Goal: Task Accomplishment & Management: Manage account settings

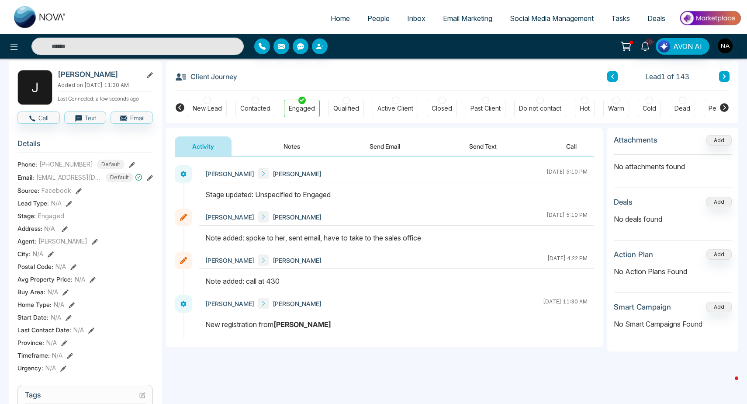
scroll to position [35, 0]
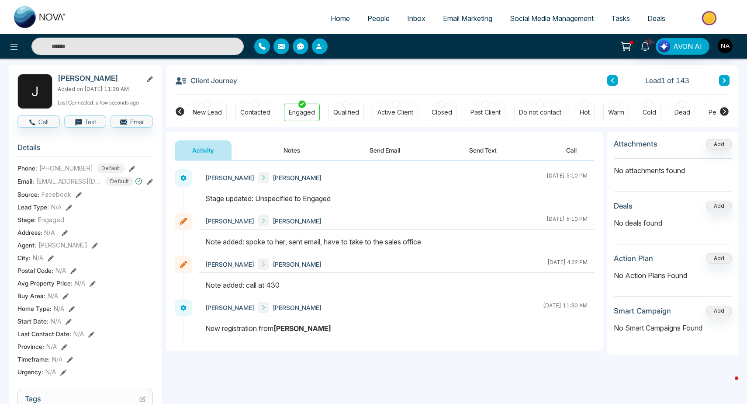
click at [389, 235] on div "[PERSON_NAME] [PERSON_NAME] [DATE] 5:10 PM" at bounding box center [396, 233] width 395 height 43
click at [389, 247] on div at bounding box center [396, 245] width 395 height 19
click at [247, 219] on span "[PERSON_NAME]" at bounding box center [229, 220] width 49 height 9
click at [187, 222] on div at bounding box center [183, 220] width 17 height 17
click at [179, 222] on div at bounding box center [183, 220] width 17 height 17
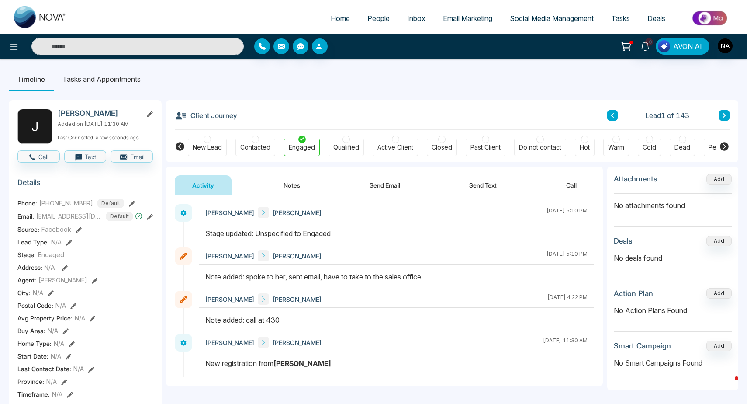
scroll to position [0, 0]
click at [370, 14] on link "People" at bounding box center [379, 18] width 40 height 17
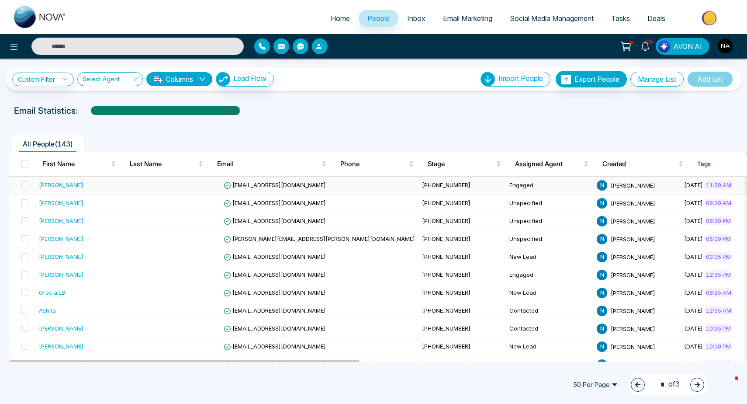
click at [418, 191] on td "[PHONE_NUMBER]" at bounding box center [461, 185] width 87 height 18
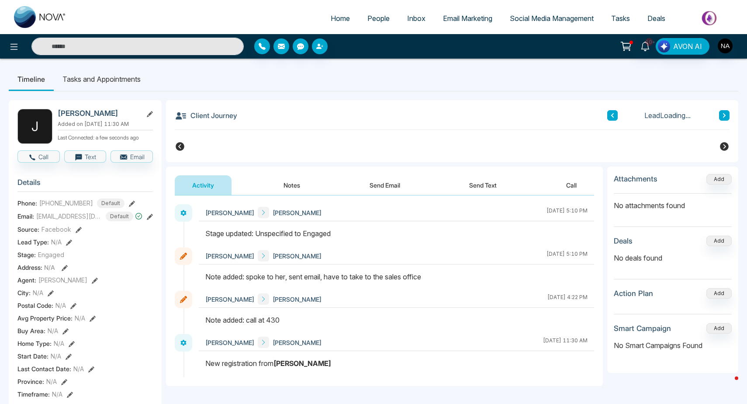
click at [726, 112] on button at bounding box center [724, 115] width 10 height 10
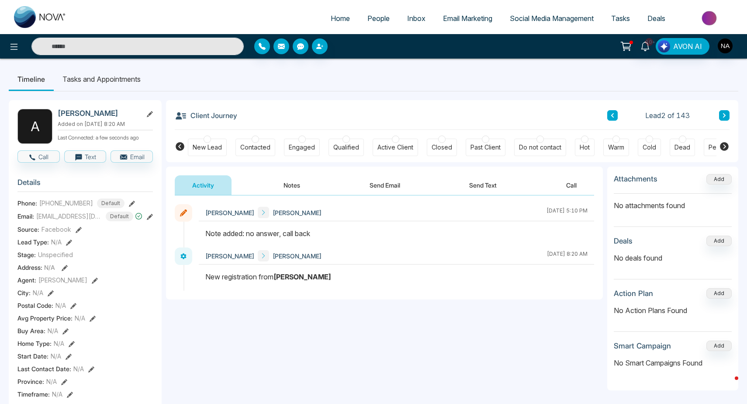
click at [285, 194] on button "Notes" at bounding box center [292, 185] width 52 height 20
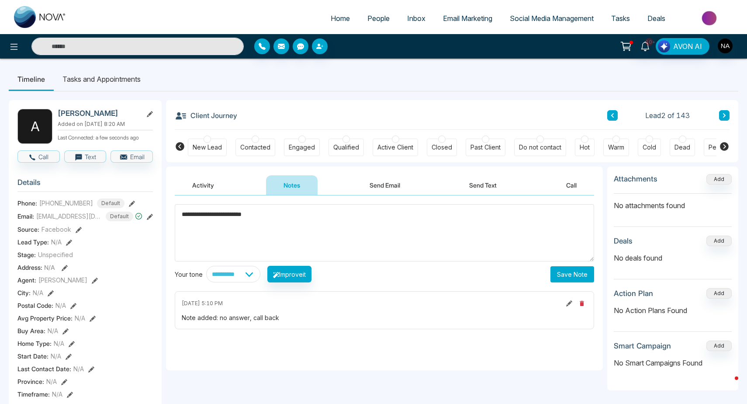
type textarea "**********"
click at [553, 279] on button "Save Note" at bounding box center [572, 274] width 44 height 16
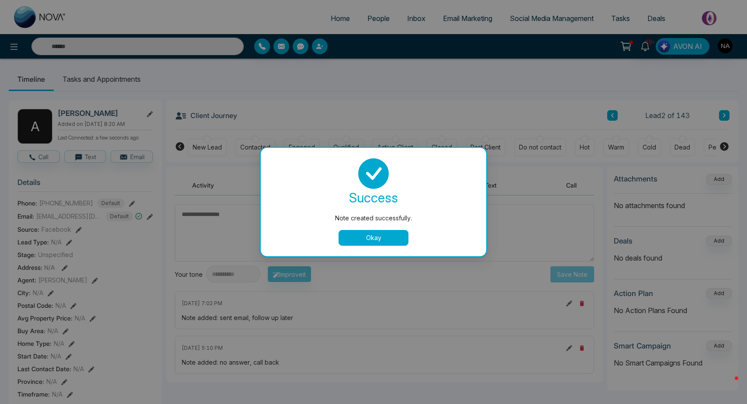
click at [366, 239] on button "Okay" at bounding box center [373, 238] width 70 height 16
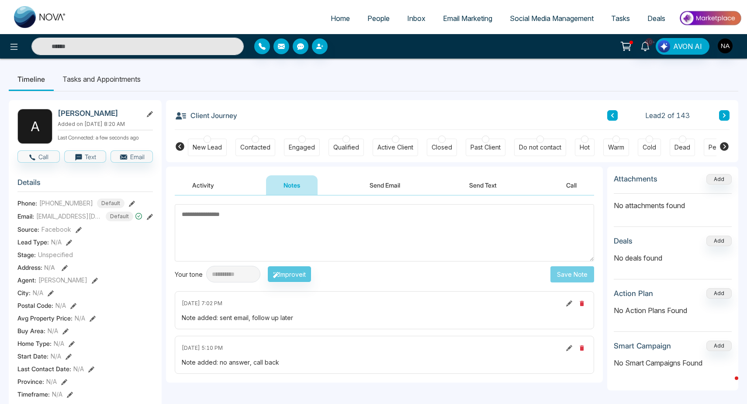
click at [727, 114] on button at bounding box center [724, 115] width 10 height 10
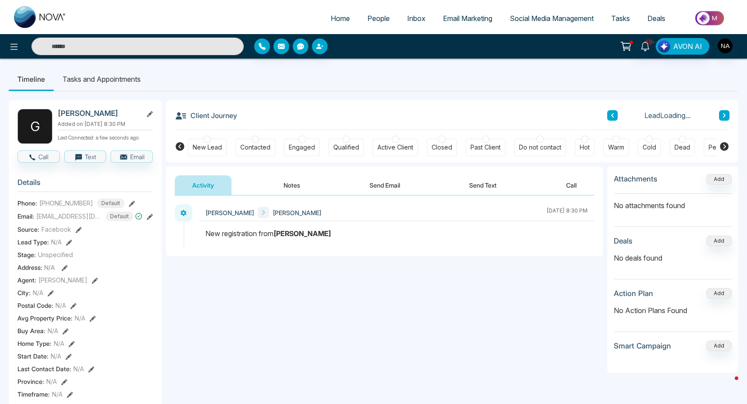
click at [296, 182] on button "Notes" at bounding box center [292, 185] width 52 height 20
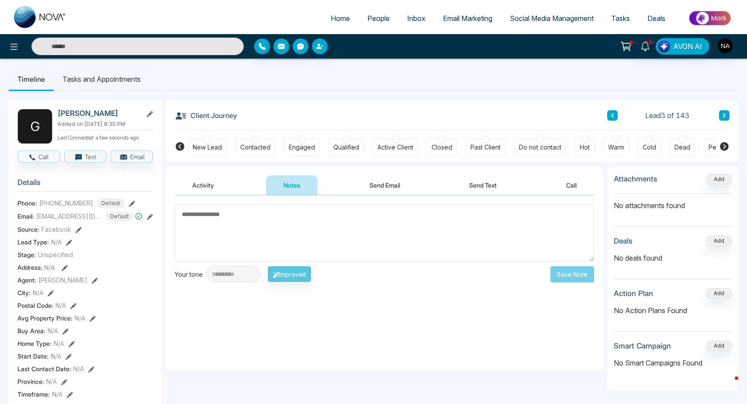
click at [610, 113] on button at bounding box center [612, 115] width 10 height 10
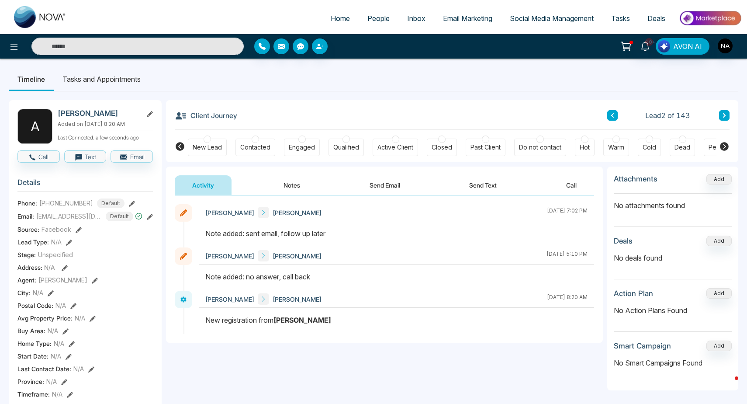
click at [253, 147] on div "Contacted" at bounding box center [255, 147] width 30 height 9
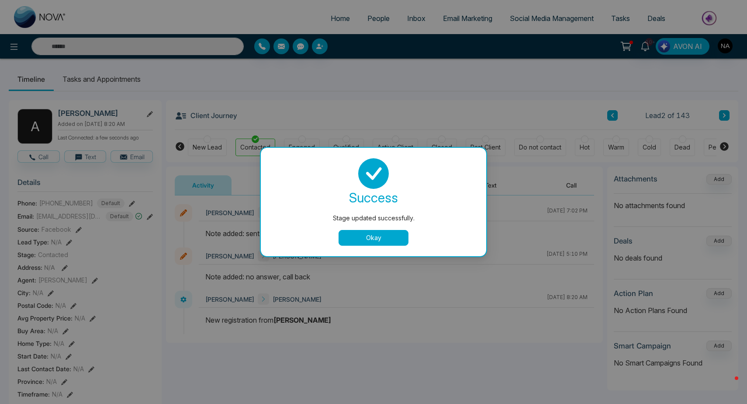
click at [366, 235] on button "Okay" at bounding box center [373, 238] width 70 height 16
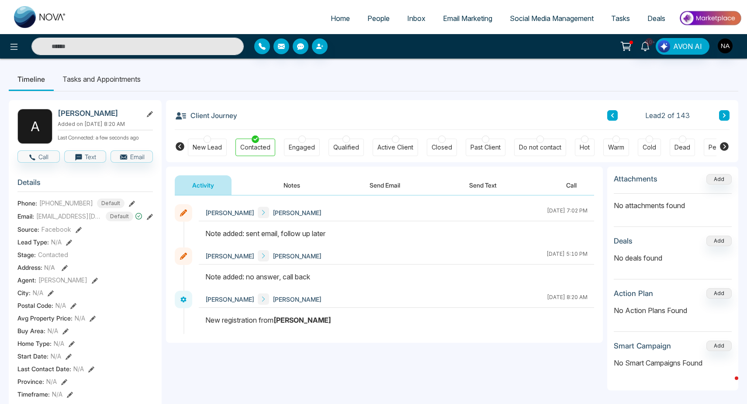
click at [616, 115] on button at bounding box center [612, 115] width 10 height 10
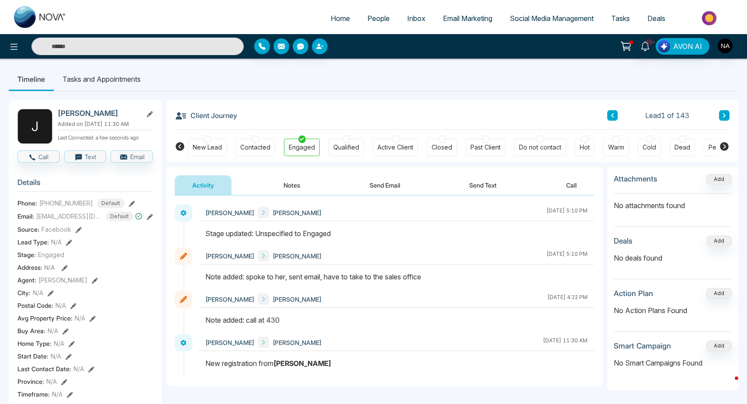
click at [728, 115] on button at bounding box center [724, 115] width 10 height 10
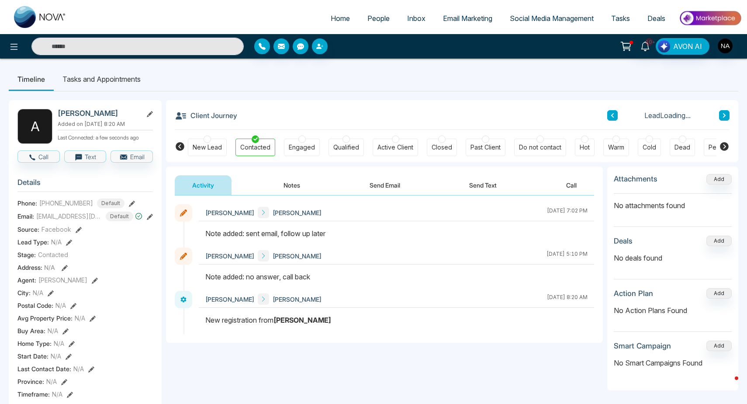
click at [728, 115] on button at bounding box center [724, 115] width 10 height 10
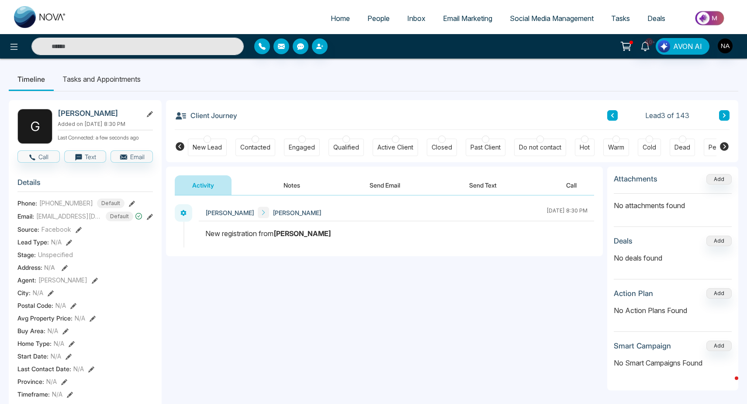
click at [288, 184] on button "Notes" at bounding box center [292, 185] width 52 height 20
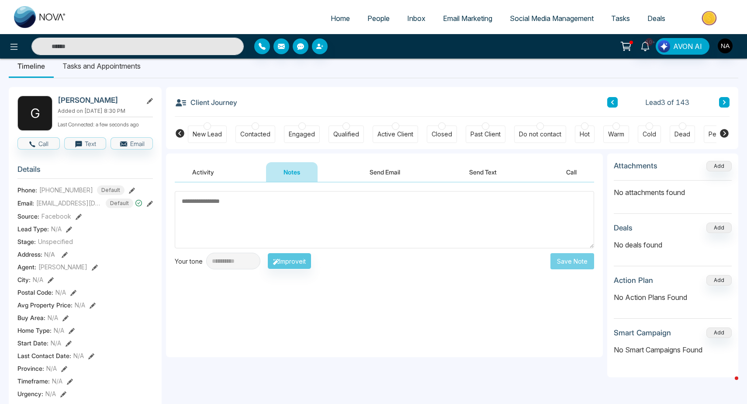
scroll to position [14, 0]
click at [215, 204] on textarea at bounding box center [384, 218] width 419 height 57
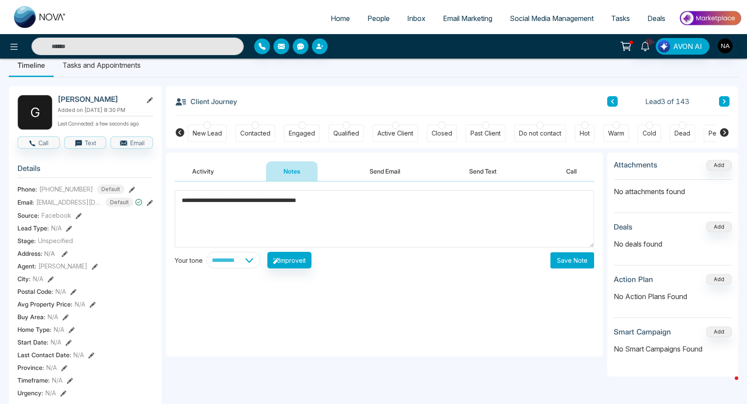
type textarea "**********"
click at [559, 267] on button "Save Note" at bounding box center [572, 260] width 44 height 16
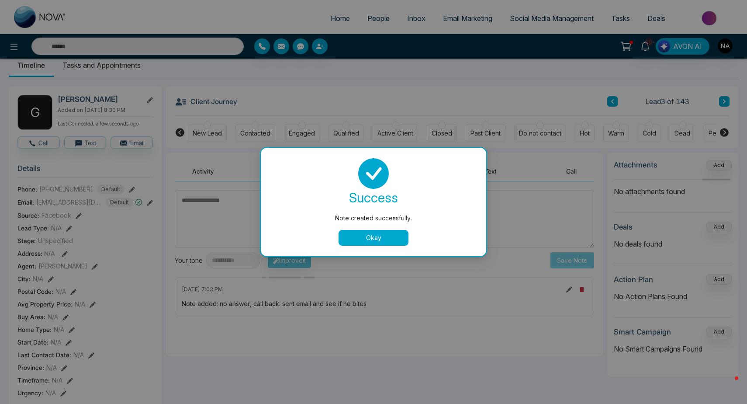
click at [400, 235] on button "Okay" at bounding box center [373, 238] width 70 height 16
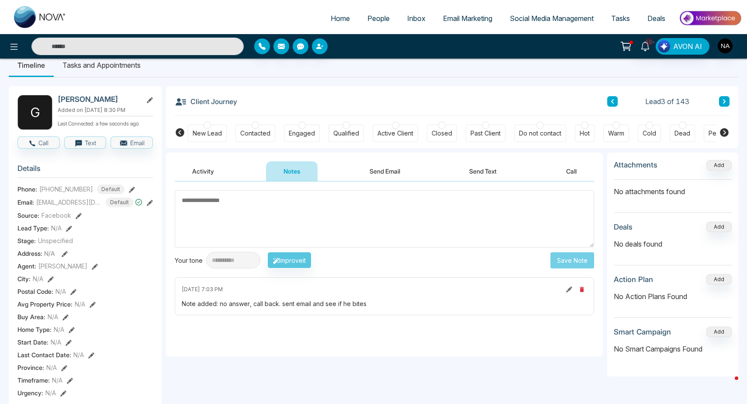
click at [218, 133] on div "New Lead" at bounding box center [207, 133] width 29 height 9
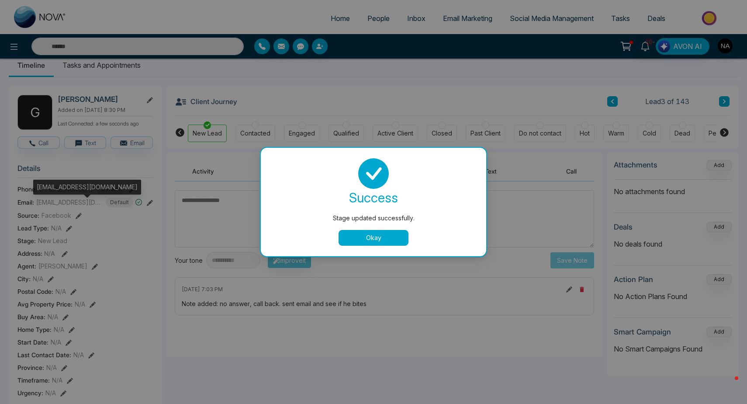
click at [69, 204] on div "Stage updated successfully. success Stage updated successfully. Okay" at bounding box center [373, 202] width 747 height 404
click at [69, 204] on span "[EMAIL_ADDRESS][DOMAIN_NAME]" at bounding box center [69, 201] width 66 height 9
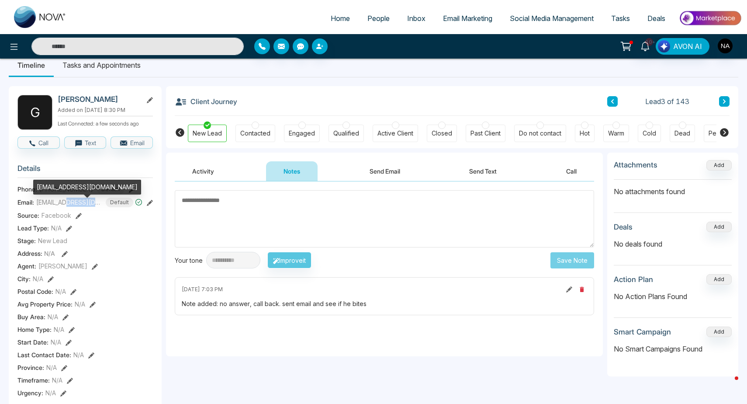
click at [69, 204] on span "[EMAIL_ADDRESS][DOMAIN_NAME]" at bounding box center [69, 201] width 66 height 9
click at [722, 104] on button at bounding box center [724, 101] width 10 height 10
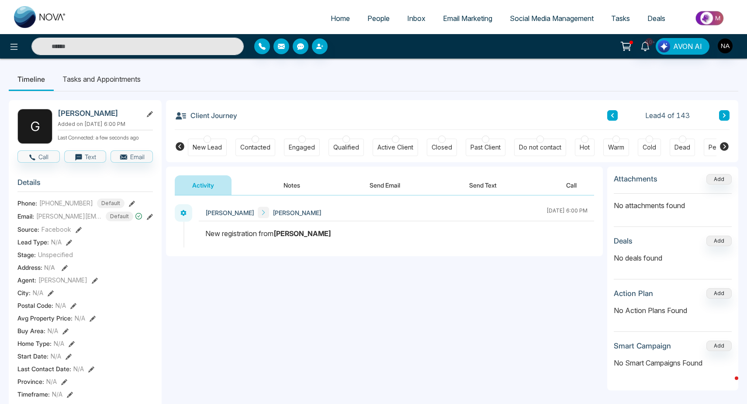
click at [298, 189] on button "Notes" at bounding box center [292, 185] width 52 height 20
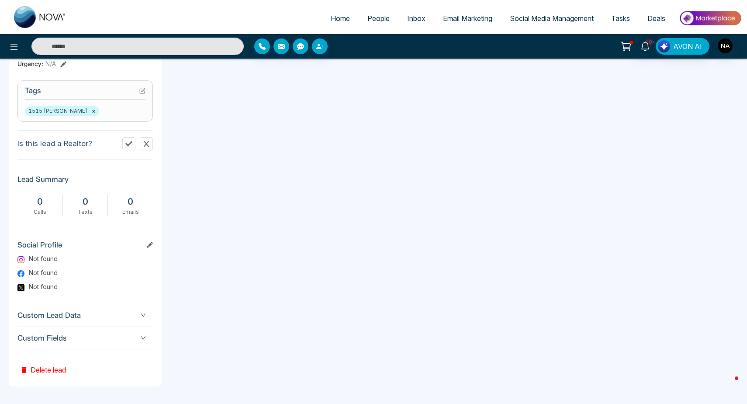
scroll to position [347, 0]
click at [125, 339] on span "Custom Fields" at bounding box center [84, 338] width 135 height 12
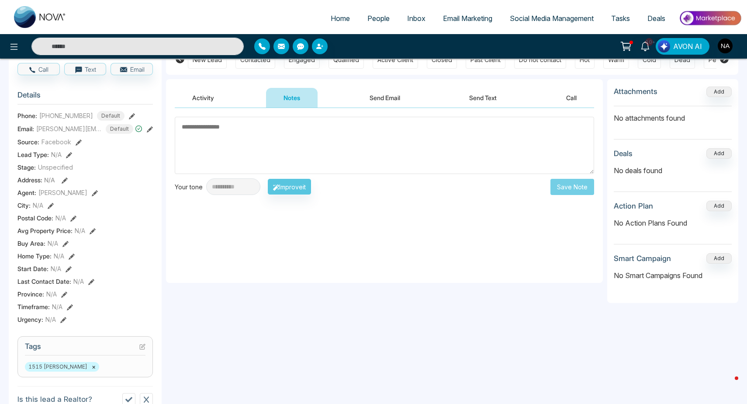
scroll to position [86, 0]
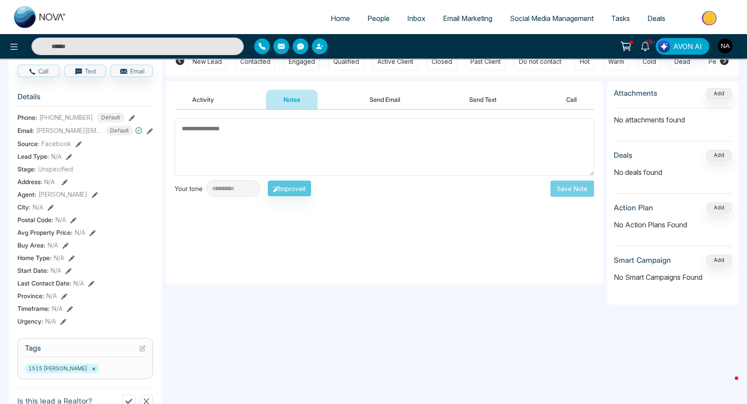
click at [258, 149] on textarea at bounding box center [384, 146] width 419 height 57
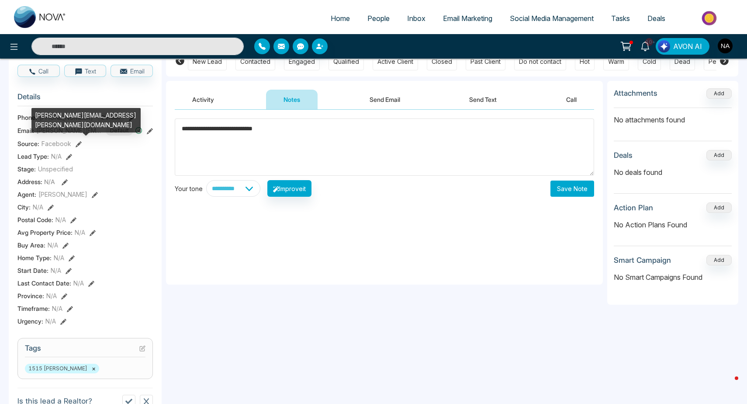
type textarea "**********"
click at [63, 116] on div "[PERSON_NAME][EMAIL_ADDRESS][PERSON_NAME][DOMAIN_NAME]" at bounding box center [85, 120] width 109 height 24
copy div "[PERSON_NAME][EMAIL_ADDRESS][PERSON_NAME][DOMAIN_NAME]"
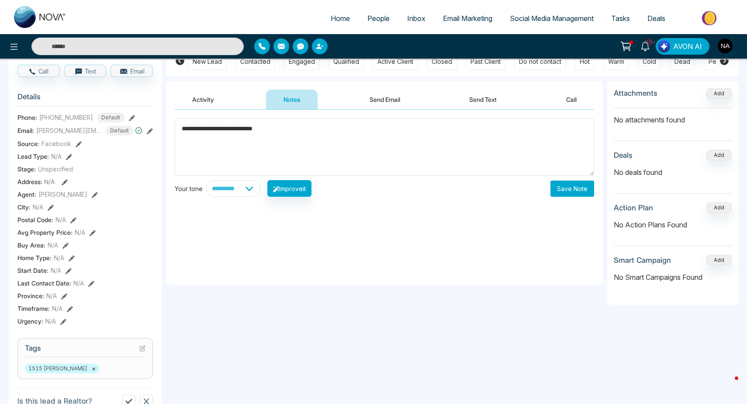
click at [569, 190] on button "Save Note" at bounding box center [572, 188] width 44 height 16
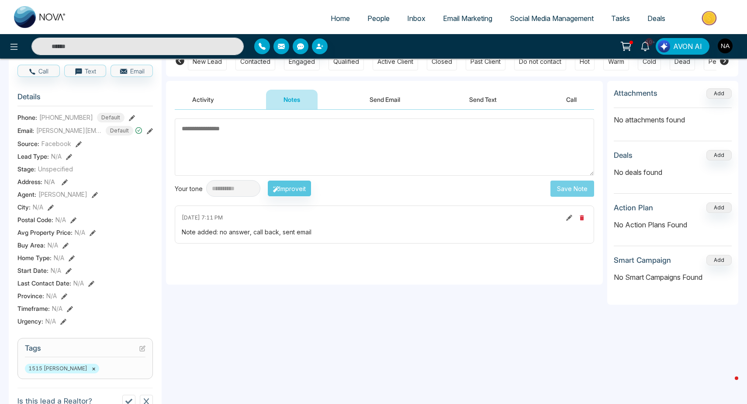
scroll to position [80, 0]
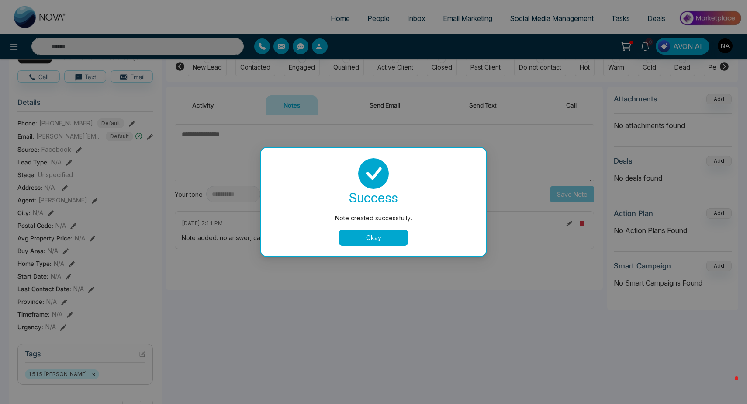
click at [366, 254] on div "success Note created successfully. Okay" at bounding box center [373, 202] width 225 height 108
click at [366, 245] on button "Okay" at bounding box center [373, 238] width 70 height 16
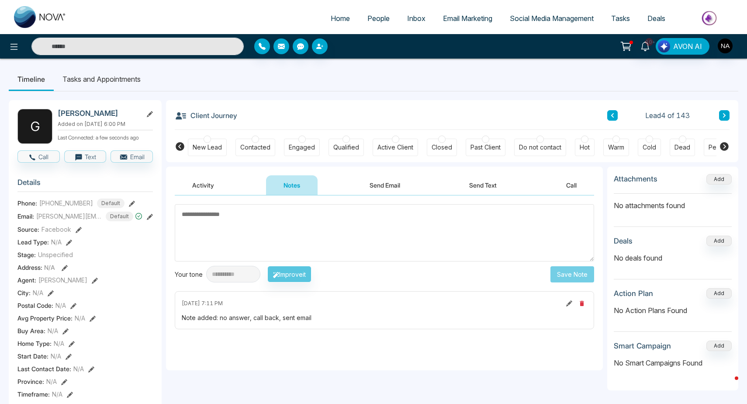
scroll to position [0, 0]
click at [728, 117] on button at bounding box center [724, 115] width 10 height 10
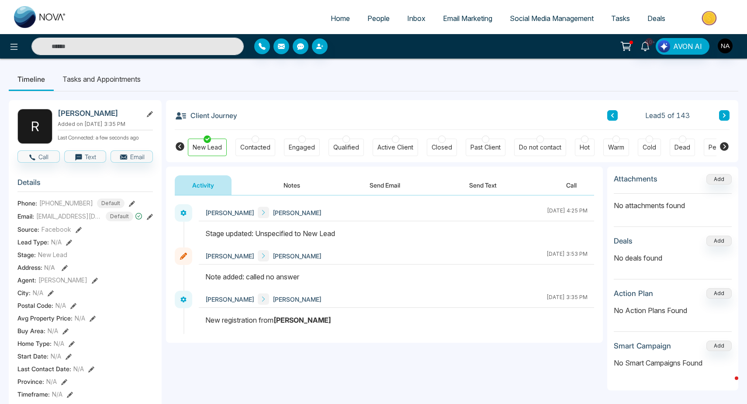
click at [607, 114] on div "Client Journey Lead 5 of 143" at bounding box center [452, 115] width 555 height 30
click at [619, 114] on div "Lead 5 of 143" at bounding box center [668, 115] width 122 height 10
click at [616, 114] on button at bounding box center [612, 115] width 10 height 10
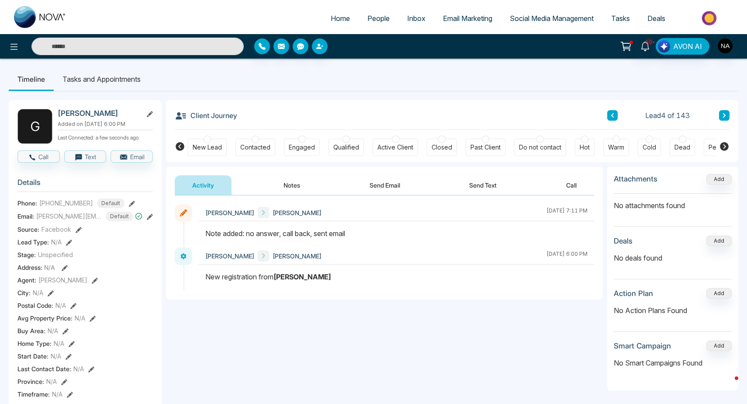
click at [725, 114] on icon at bounding box center [724, 115] width 4 height 5
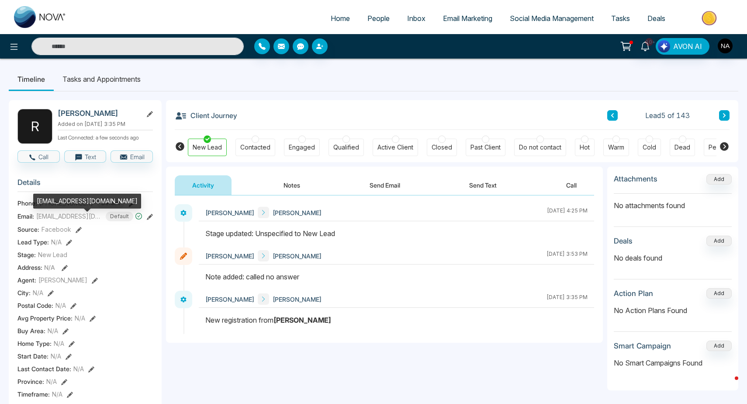
click at [61, 201] on div "[EMAIL_ADDRESS][DOMAIN_NAME]" at bounding box center [87, 200] width 108 height 15
copy div "[EMAIL_ADDRESS][DOMAIN_NAME]"
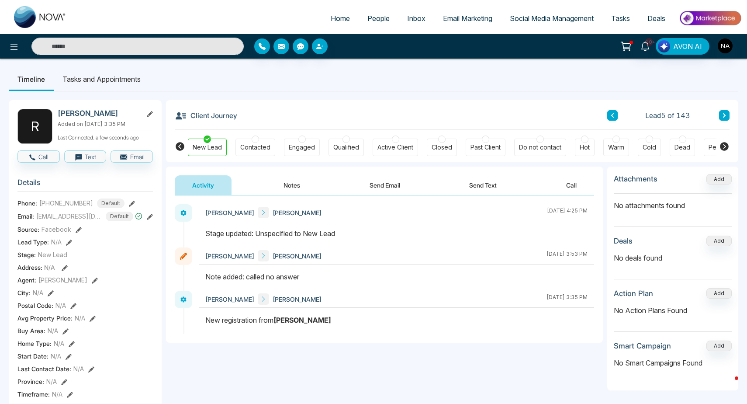
click at [294, 180] on button "Notes" at bounding box center [292, 185] width 52 height 20
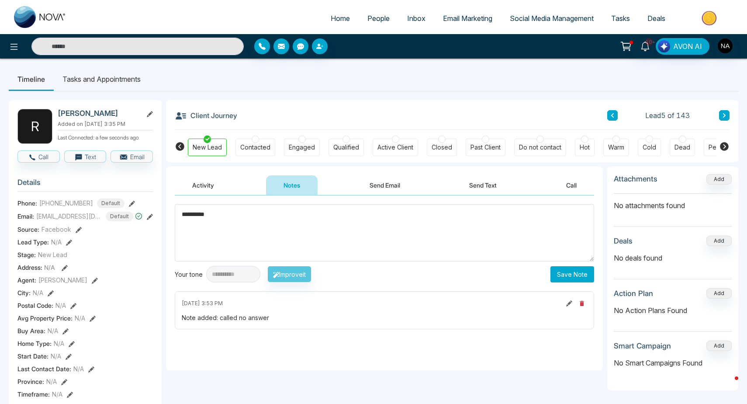
type textarea "**********"
click at [567, 276] on button "Save Note" at bounding box center [572, 274] width 44 height 16
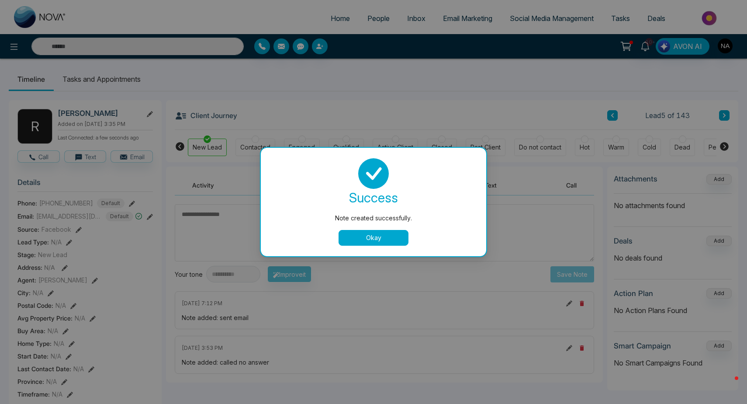
click at [362, 239] on button "Okay" at bounding box center [373, 238] width 70 height 16
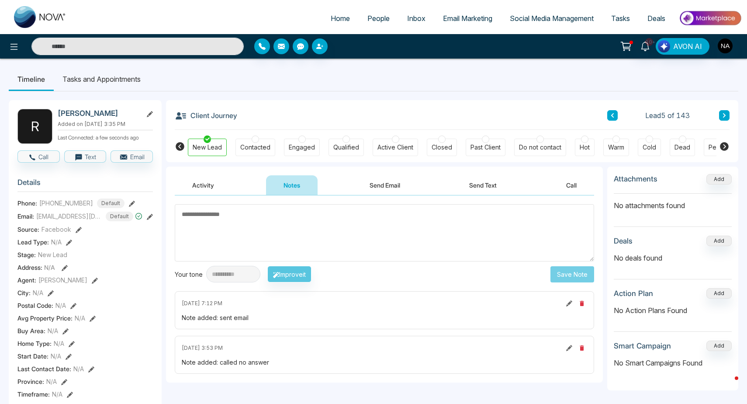
click at [722, 114] on icon at bounding box center [724, 115] width 4 height 5
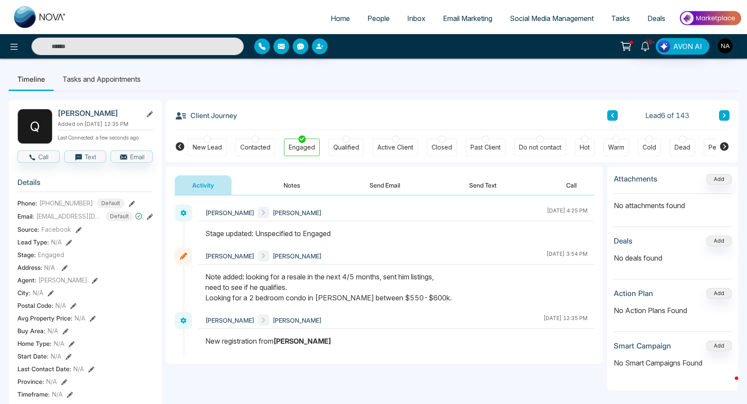
click at [307, 186] on button "Notes" at bounding box center [292, 185] width 52 height 20
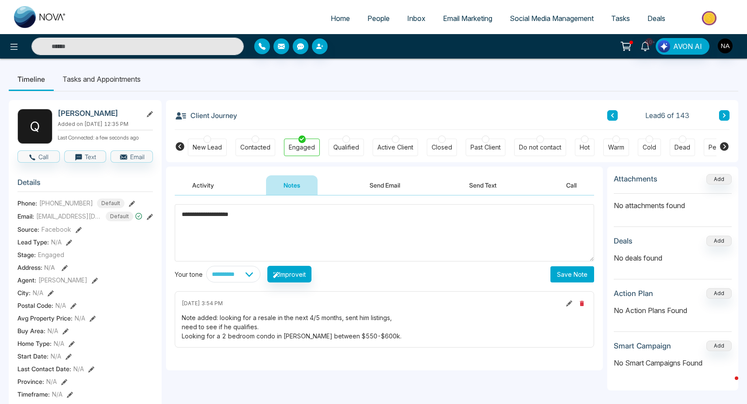
type textarea "**********"
click at [571, 280] on button "Save Note" at bounding box center [572, 274] width 44 height 16
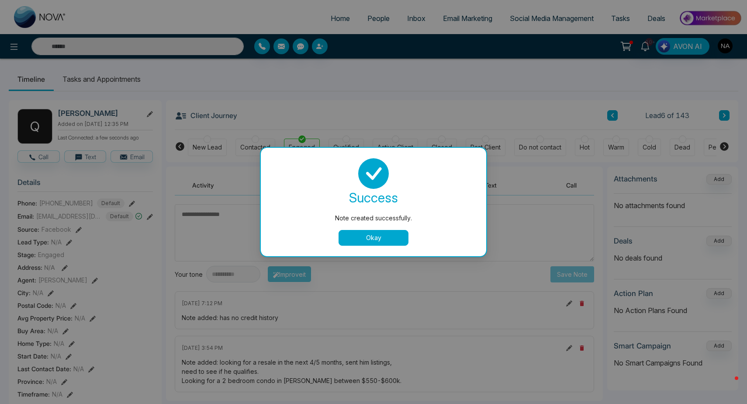
click at [371, 240] on button "Okay" at bounding box center [373, 238] width 70 height 16
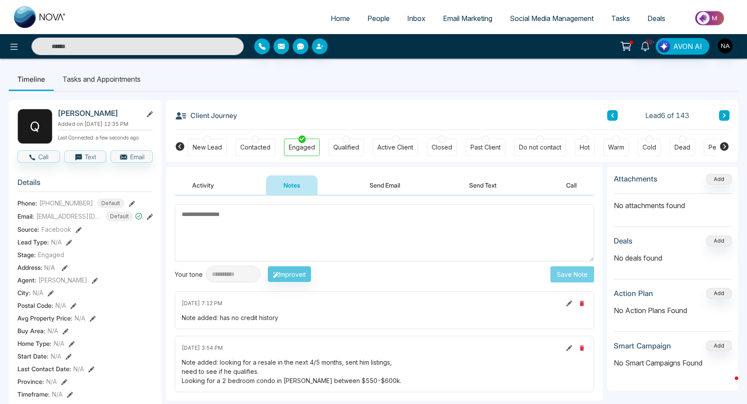
click at [725, 115] on icon at bounding box center [724, 115] width 3 height 4
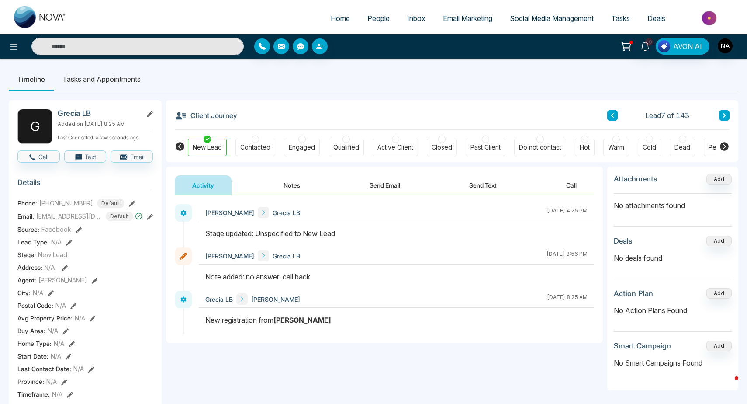
click at [294, 188] on button "Notes" at bounding box center [292, 185] width 52 height 20
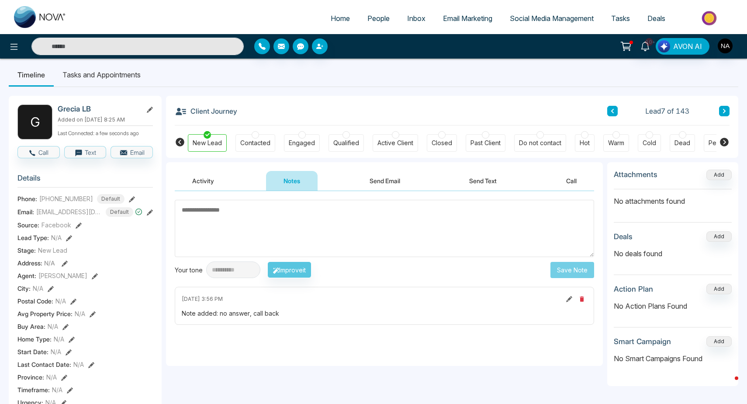
scroll to position [7, 0]
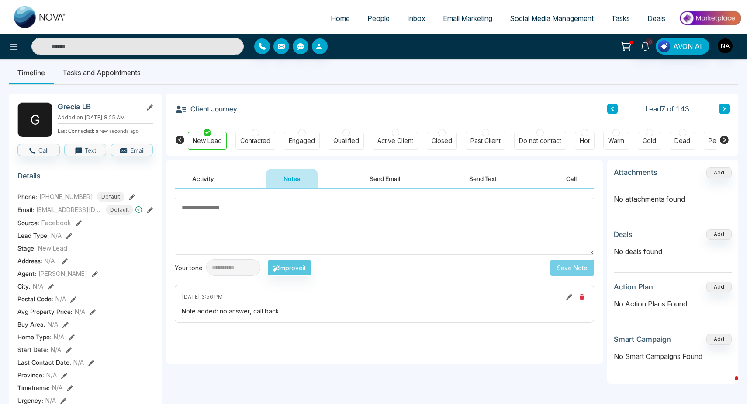
click at [722, 111] on button at bounding box center [724, 109] width 10 height 10
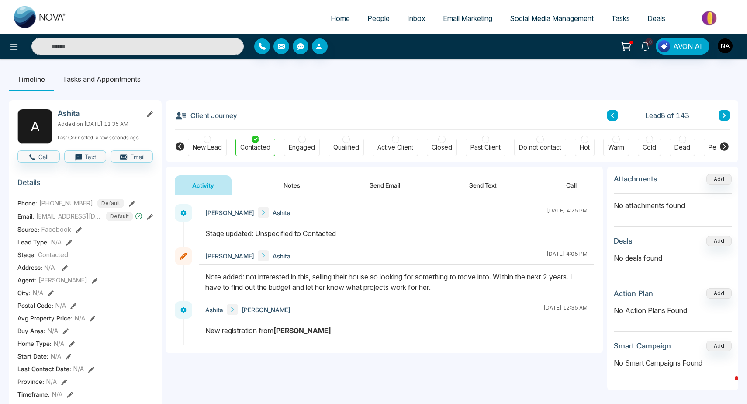
click at [721, 114] on button at bounding box center [724, 115] width 10 height 10
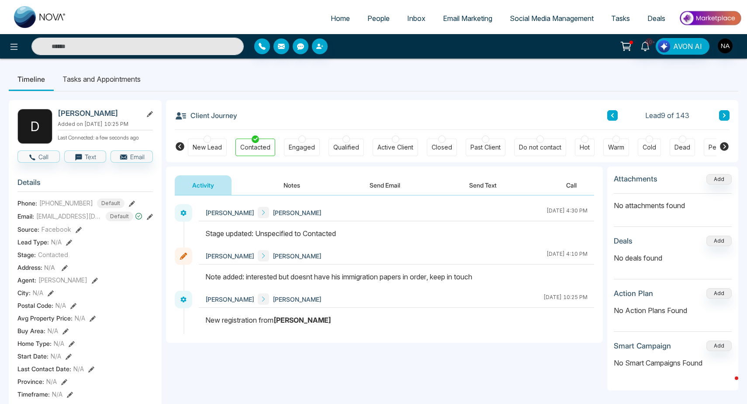
click at [725, 117] on icon at bounding box center [724, 115] width 4 height 5
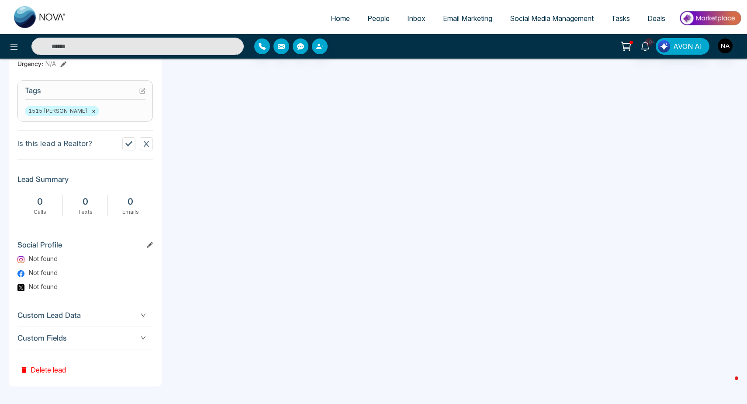
click at [63, 340] on span "Custom Fields" at bounding box center [84, 338] width 135 height 12
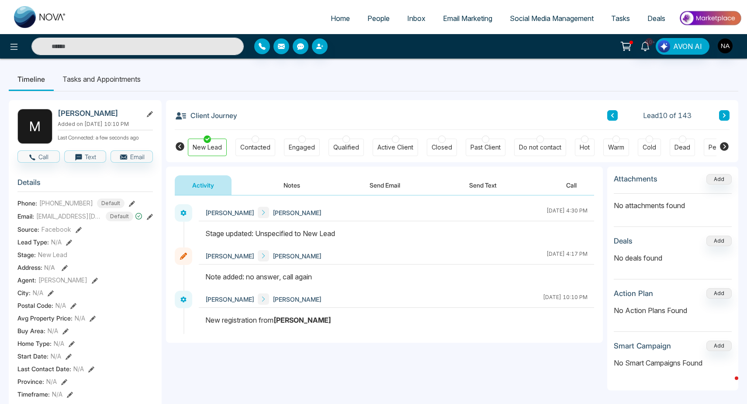
click at [733, 114] on div "Client Journey Lead 10 of 143 New Lead Contacted Engaged Qualified Active Clien…" at bounding box center [452, 131] width 572 height 62
click at [727, 114] on button at bounding box center [724, 115] width 10 height 10
click at [612, 117] on icon at bounding box center [612, 115] width 4 height 5
drag, startPoint x: 86, startPoint y: 135, endPoint x: 58, endPoint y: 126, distance: 29.0
click at [58, 126] on p "Added on [DATE] 10:10 PM" at bounding box center [105, 124] width 95 height 8
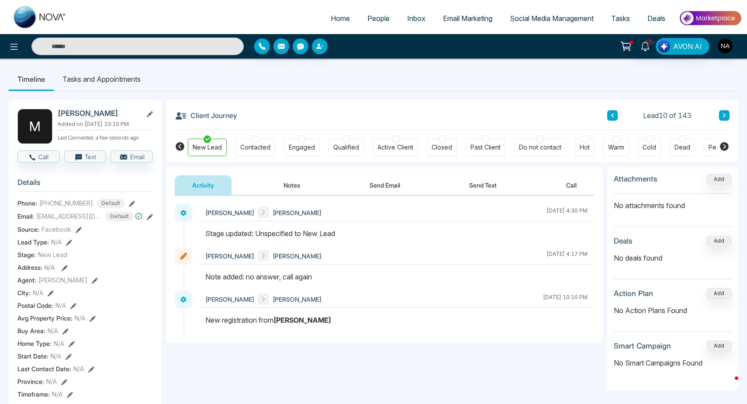
click at [90, 270] on div "Address: N/A" at bounding box center [84, 266] width 135 height 9
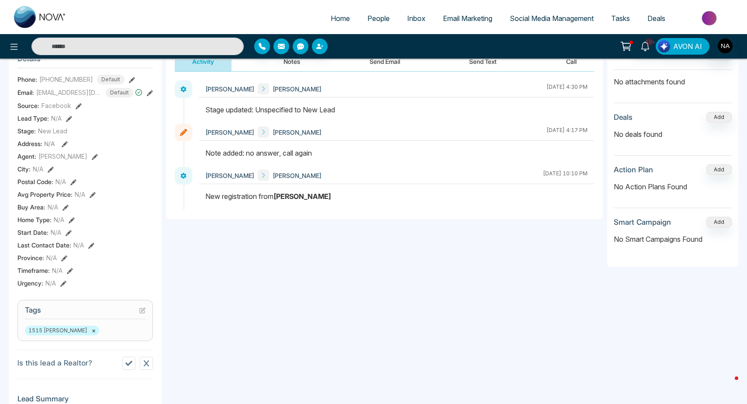
scroll to position [124, 0]
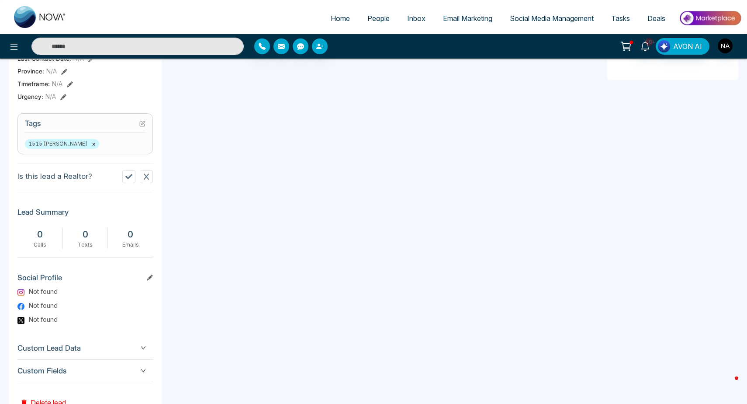
click at [119, 370] on span "Custom Fields" at bounding box center [84, 371] width 135 height 12
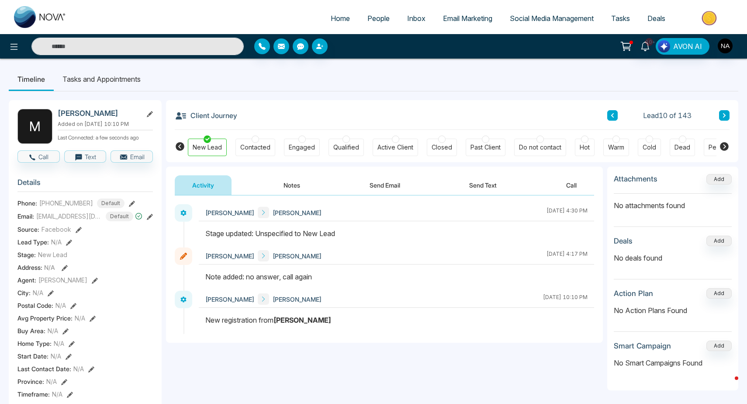
scroll to position [0, 0]
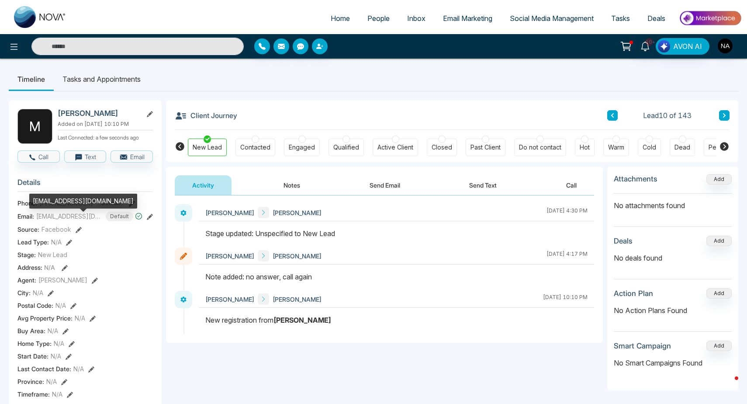
click at [79, 202] on div "[EMAIL_ADDRESS][DOMAIN_NAME]" at bounding box center [83, 200] width 108 height 15
copy div "[EMAIL_ADDRESS][DOMAIN_NAME]"
click at [285, 192] on button "Notes" at bounding box center [292, 185] width 52 height 20
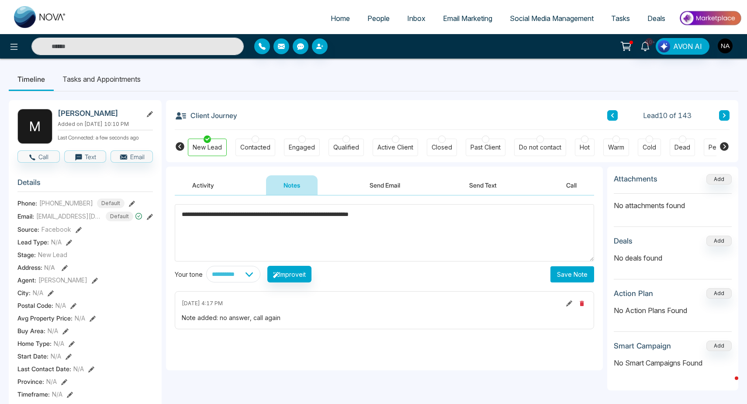
type textarea "**********"
click at [560, 272] on button "Save Note" at bounding box center [572, 274] width 44 height 16
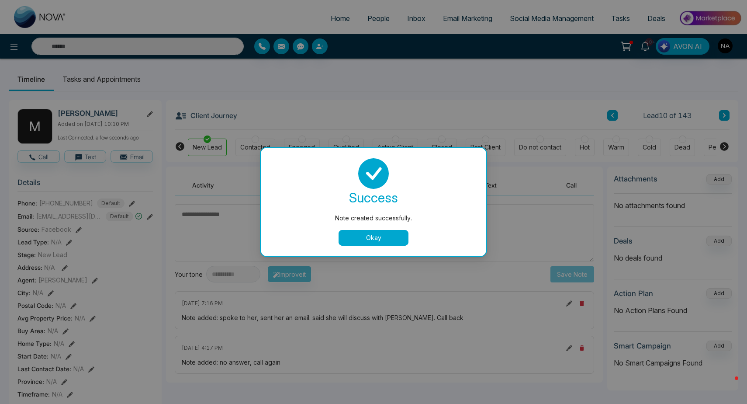
click at [387, 234] on button "Okay" at bounding box center [373, 238] width 70 height 16
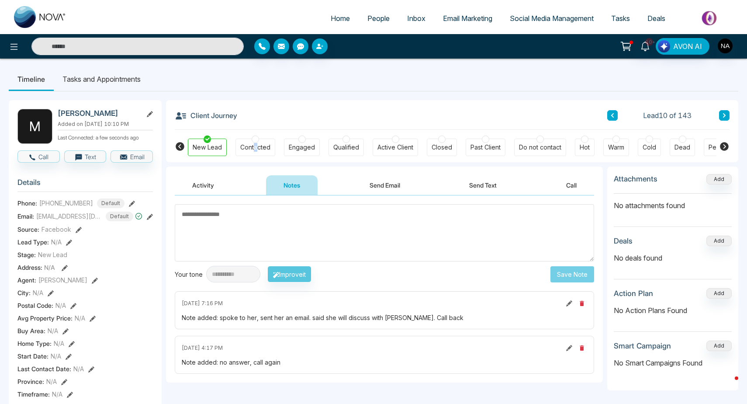
click at [255, 145] on div "Contacted" at bounding box center [255, 147] width 30 height 9
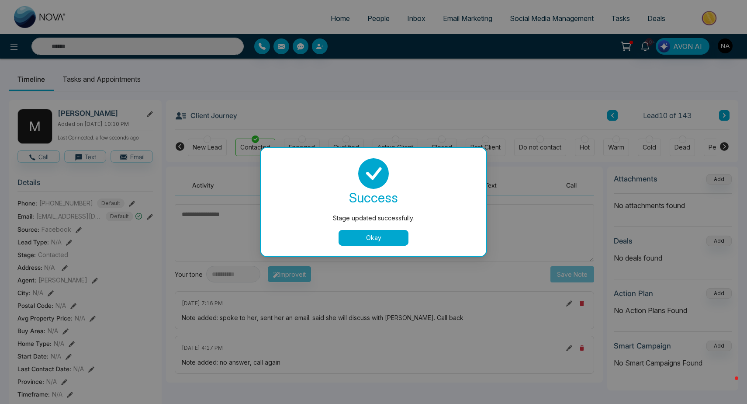
click at [375, 241] on button "Okay" at bounding box center [373, 238] width 70 height 16
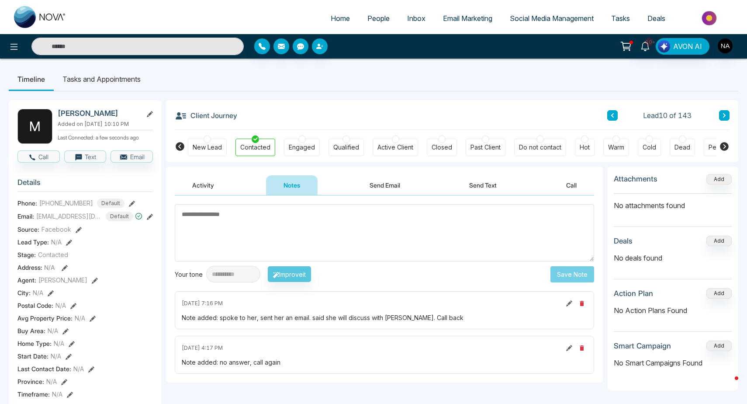
click at [727, 117] on button at bounding box center [724, 115] width 10 height 10
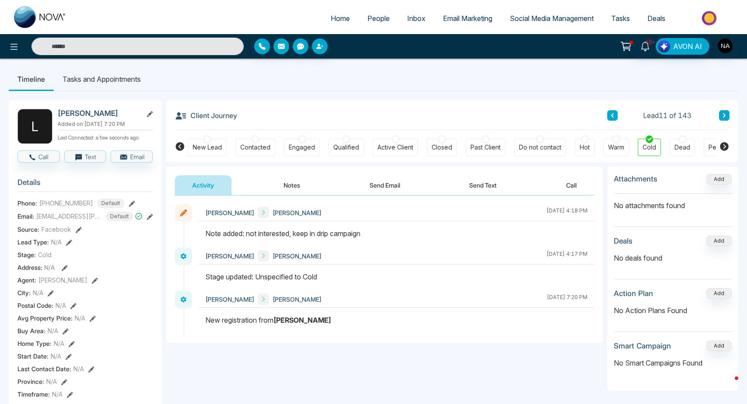
click at [733, 112] on div "Client Journey Lead 11 of 143 New Lead Contacted Engaged Qualified Active Clien…" at bounding box center [452, 131] width 572 height 62
click at [725, 114] on icon at bounding box center [724, 115] width 4 height 5
click at [294, 179] on button "Notes" at bounding box center [292, 185] width 52 height 20
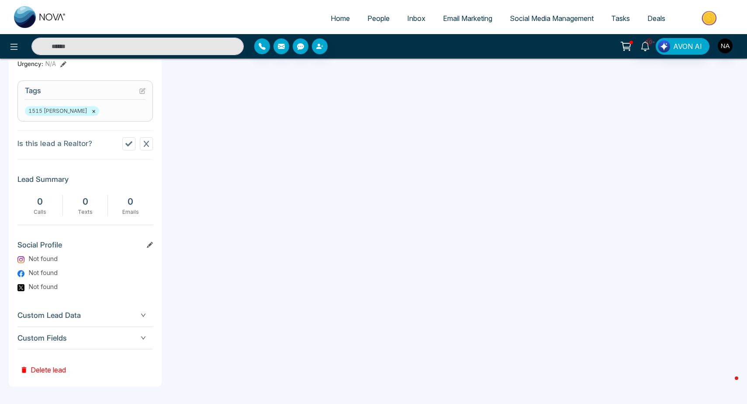
scroll to position [347, 0]
click at [42, 374] on button "Delete lead" at bounding box center [42, 363] width 51 height 28
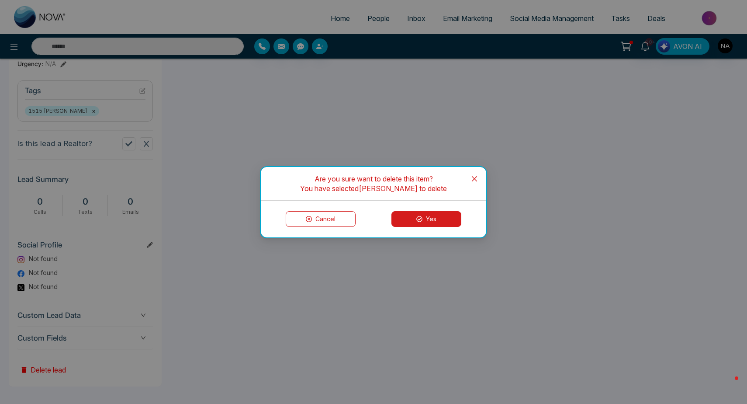
click at [325, 217] on button "Cancel" at bounding box center [321, 219] width 70 height 16
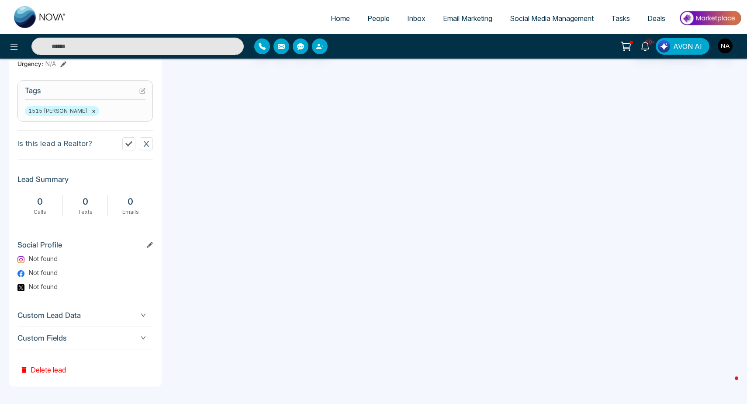
click at [92, 328] on div "Custom Fields" at bounding box center [84, 338] width 135 height 22
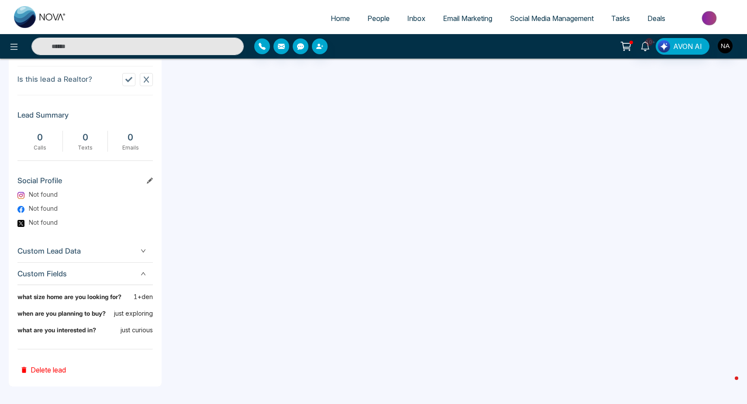
scroll to position [411, 0]
click at [38, 380] on div "M [PERSON_NAME] Added on [DATE] 4:45 PM Last Connected: a few seconds ago Call …" at bounding box center [85, 39] width 153 height 693
click at [36, 374] on button "Delete lead" at bounding box center [42, 363] width 51 height 28
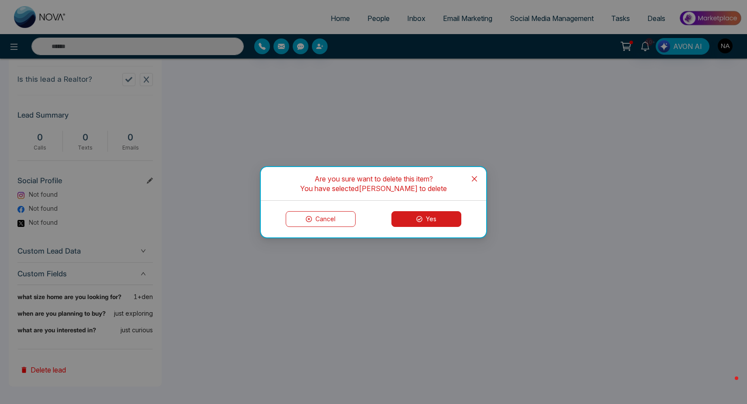
click at [429, 221] on button "Yes" at bounding box center [426, 219] width 70 height 16
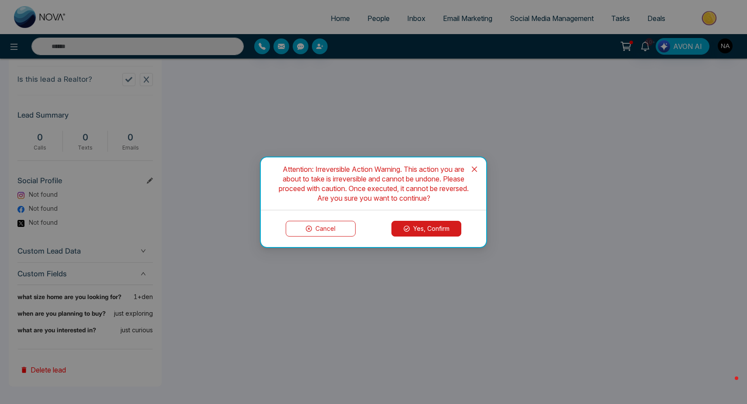
click at [456, 229] on button "Yes, Confirm" at bounding box center [426, 229] width 70 height 16
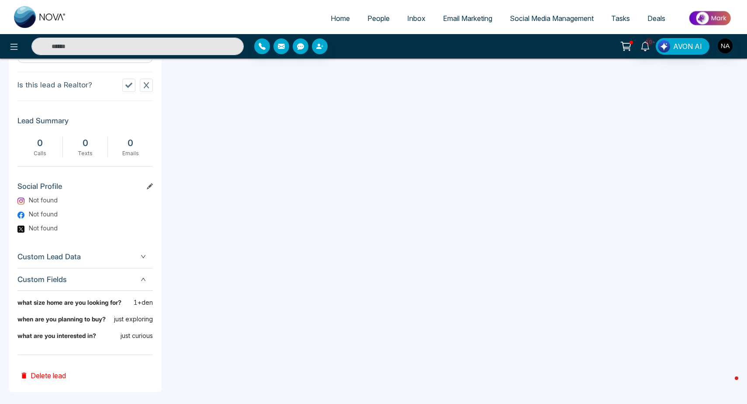
scroll to position [398, 0]
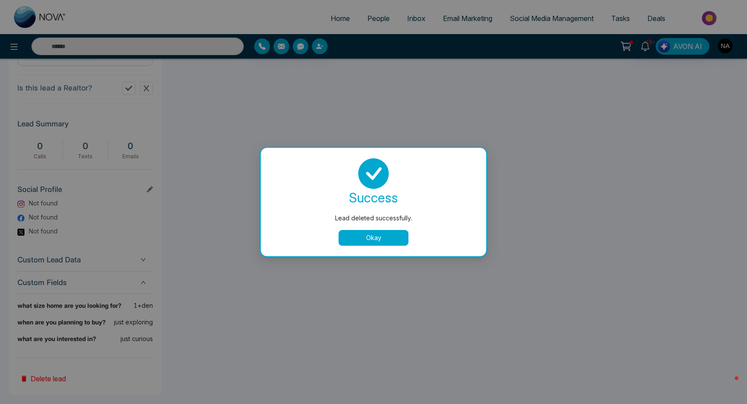
click at [375, 239] on button "Okay" at bounding box center [373, 238] width 70 height 16
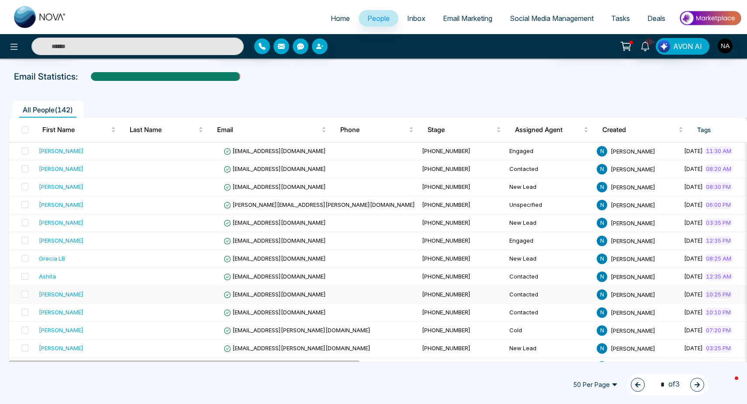
scroll to position [50, 0]
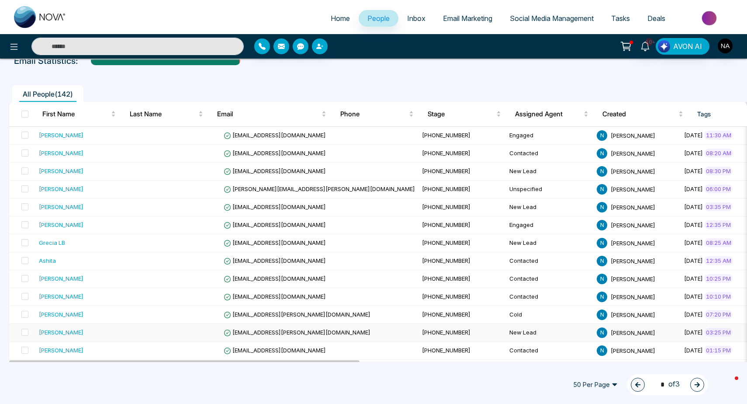
click at [321, 334] on td "[EMAIL_ADDRESS][PERSON_NAME][DOMAIN_NAME]" at bounding box center [319, 333] width 198 height 18
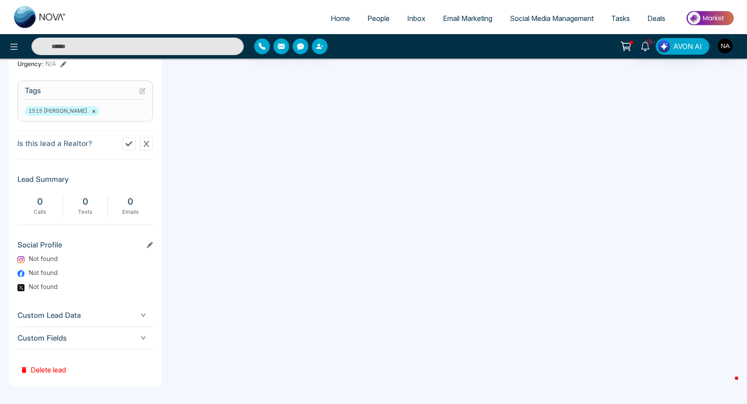
click at [116, 344] on div "Custom Fields" at bounding box center [84, 338] width 135 height 22
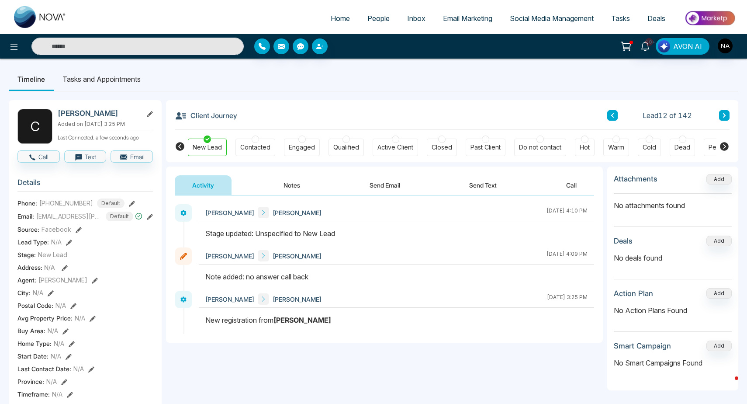
click at [298, 192] on button "Notes" at bounding box center [292, 185] width 52 height 20
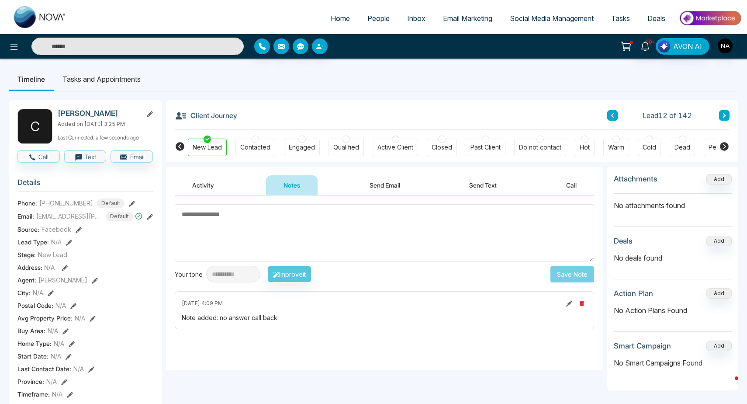
click at [725, 116] on icon at bounding box center [724, 115] width 3 height 4
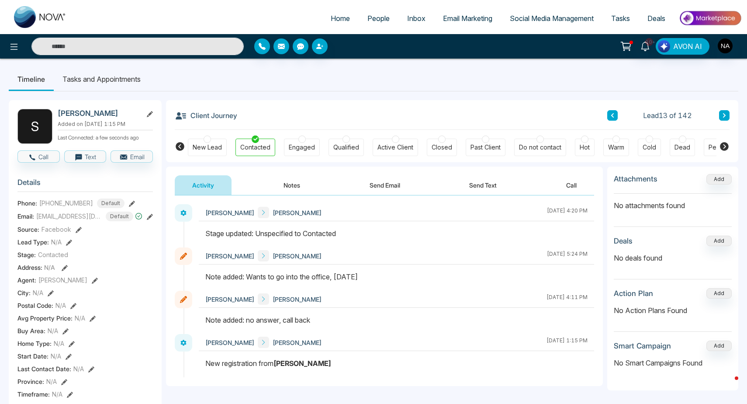
click at [275, 191] on button "Notes" at bounding box center [292, 185] width 52 height 20
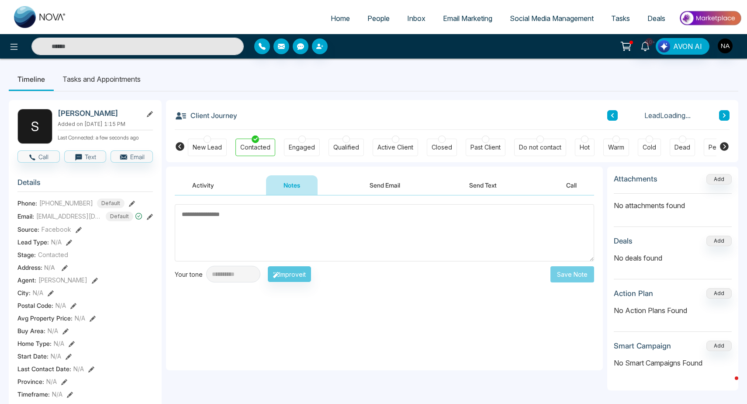
click at [306, 155] on div "Engaged" at bounding box center [302, 146] width 36 height 17
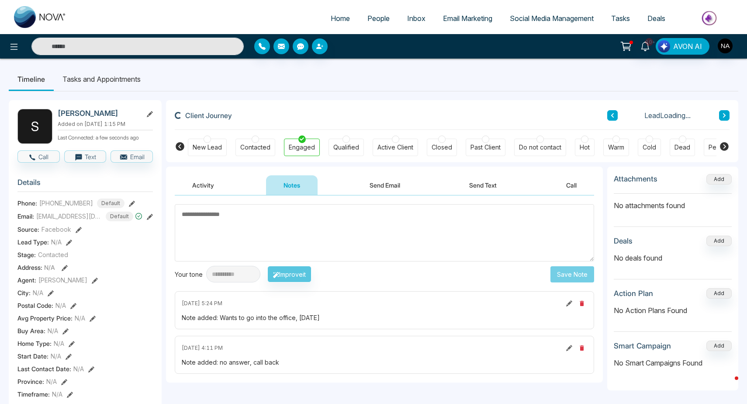
click at [248, 225] on textarea at bounding box center [384, 232] width 419 height 57
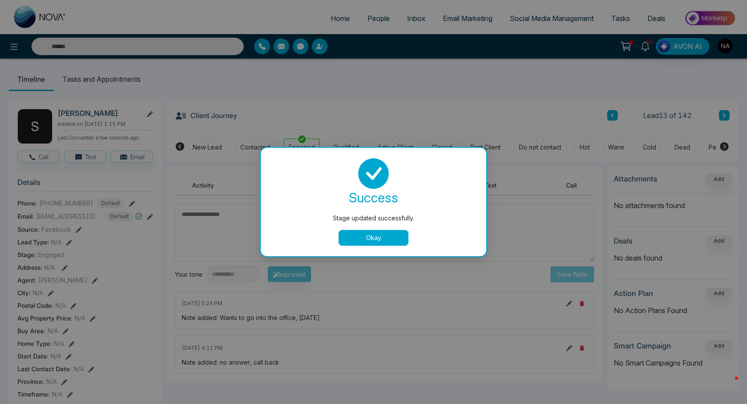
click at [357, 236] on button "Okay" at bounding box center [373, 238] width 70 height 16
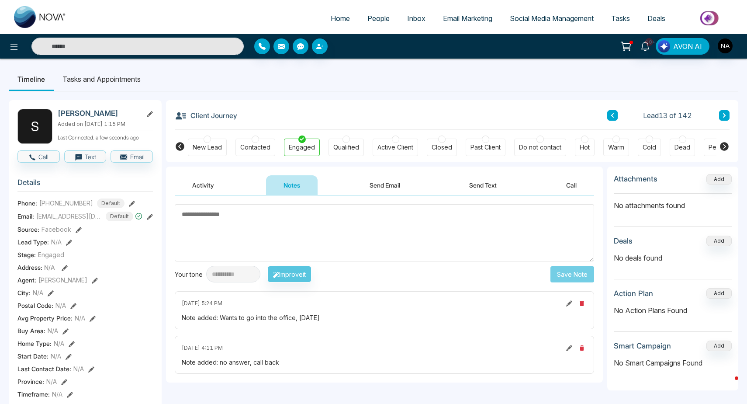
click at [357, 236] on textarea at bounding box center [384, 232] width 419 height 57
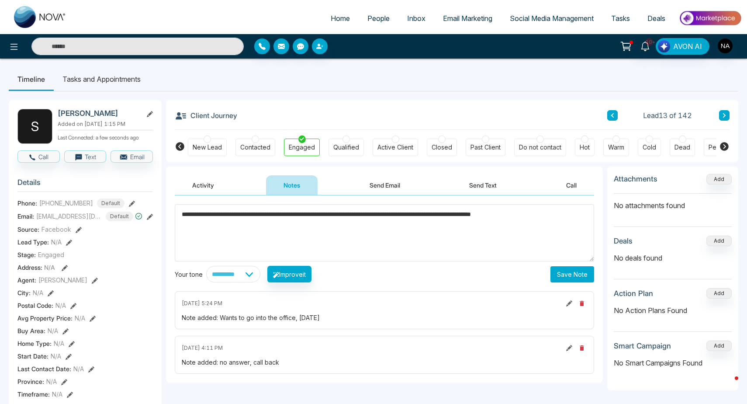
type textarea "**********"
click at [574, 275] on button "Save Note" at bounding box center [572, 274] width 44 height 16
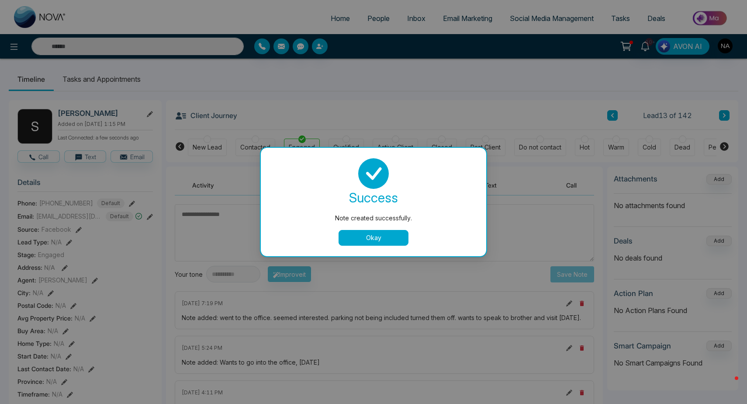
click at [391, 233] on button "Okay" at bounding box center [373, 238] width 70 height 16
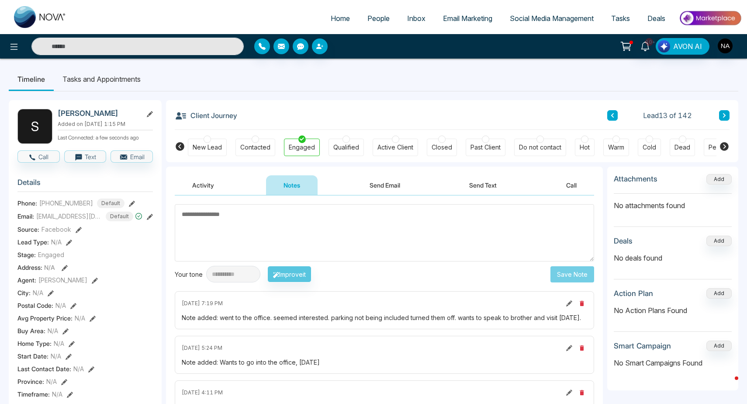
click at [487, 226] on textarea at bounding box center [384, 232] width 419 height 57
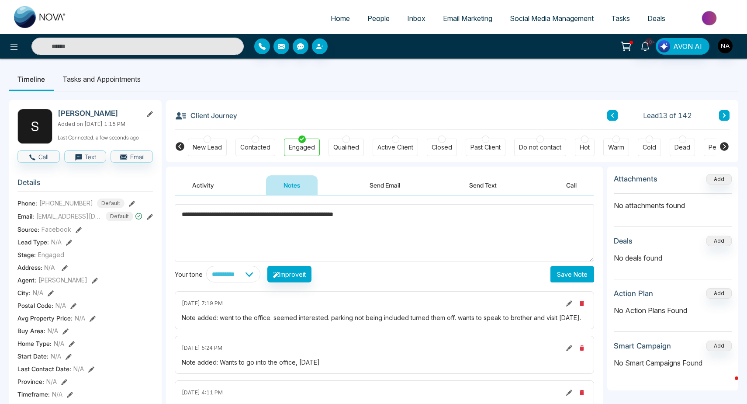
type textarea "**********"
click at [557, 276] on button "Save Note" at bounding box center [572, 274] width 44 height 16
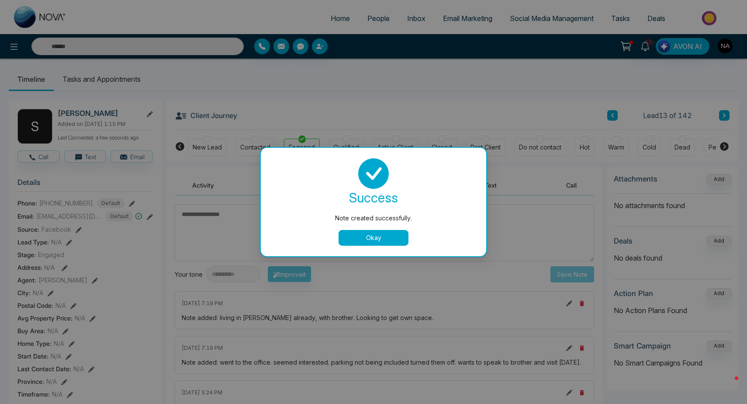
click at [362, 230] on button "Okay" at bounding box center [373, 238] width 70 height 16
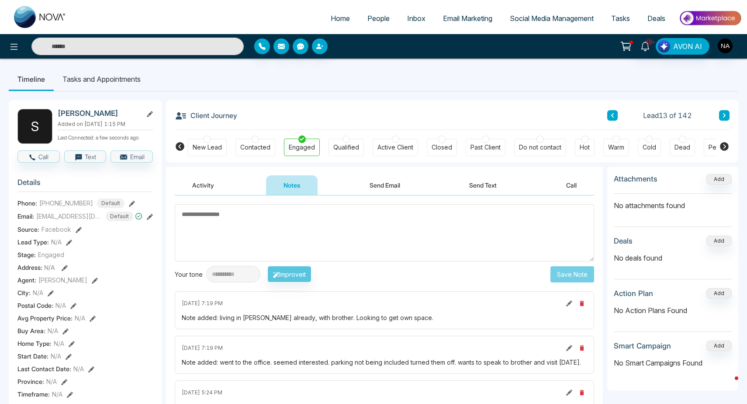
click at [727, 115] on button at bounding box center [724, 115] width 10 height 10
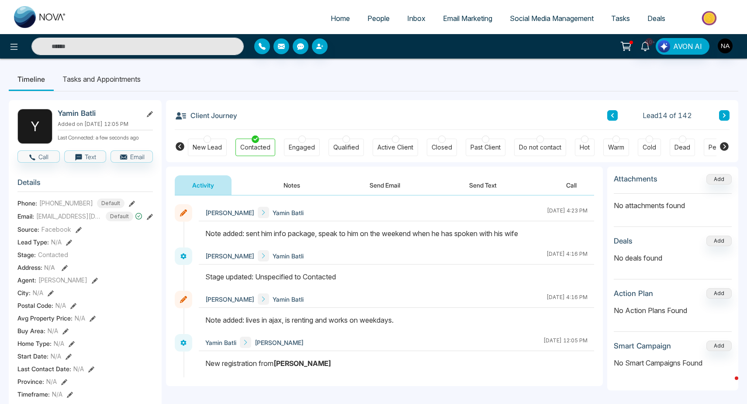
click at [283, 191] on button "Notes" at bounding box center [292, 185] width 52 height 20
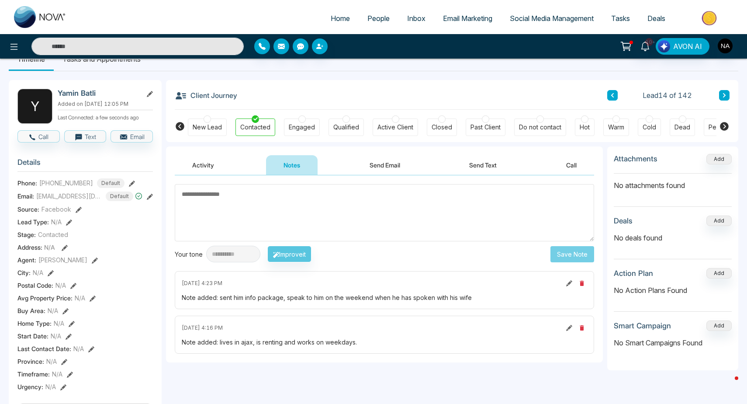
scroll to position [25, 0]
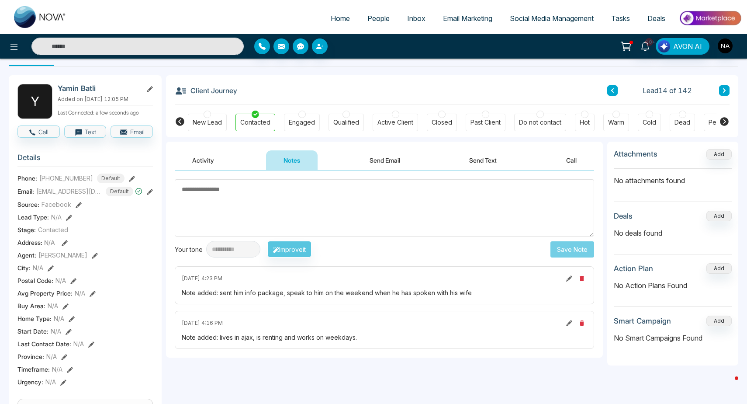
click at [716, 89] on div "Lead 14 of 142" at bounding box center [668, 90] width 122 height 10
click at [724, 89] on icon at bounding box center [724, 90] width 3 height 4
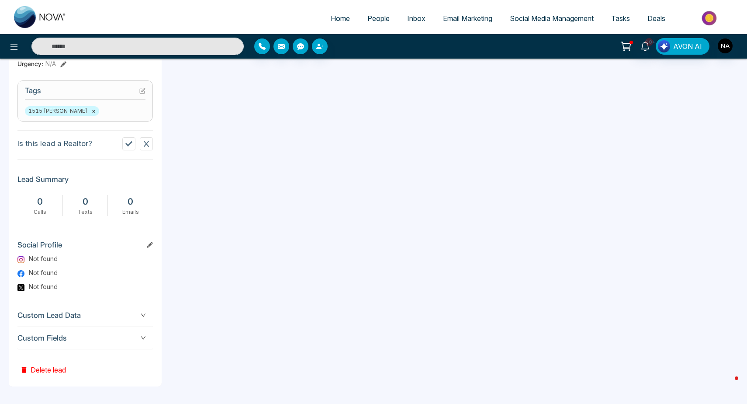
scroll to position [347, 0]
click at [90, 341] on span "Custom Fields" at bounding box center [84, 338] width 135 height 12
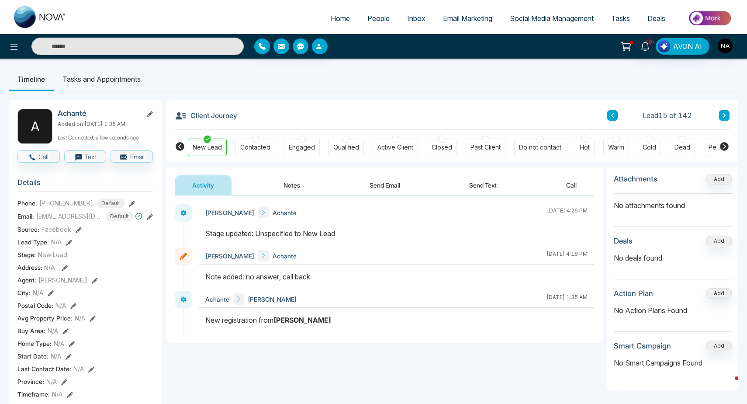
scroll to position [0, 0]
click at [725, 114] on icon at bounding box center [724, 115] width 4 height 5
click at [309, 179] on button "Notes" at bounding box center [292, 185] width 52 height 20
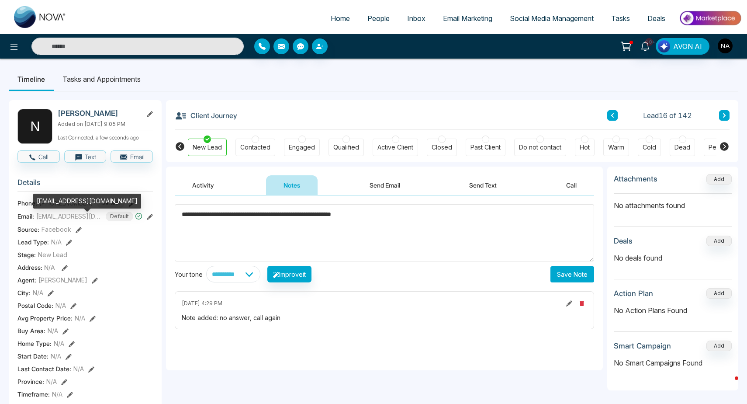
click at [66, 200] on div "[EMAIL_ADDRESS][DOMAIN_NAME]" at bounding box center [87, 200] width 108 height 15
copy div "[EMAIL_ADDRESS][DOMAIN_NAME]"
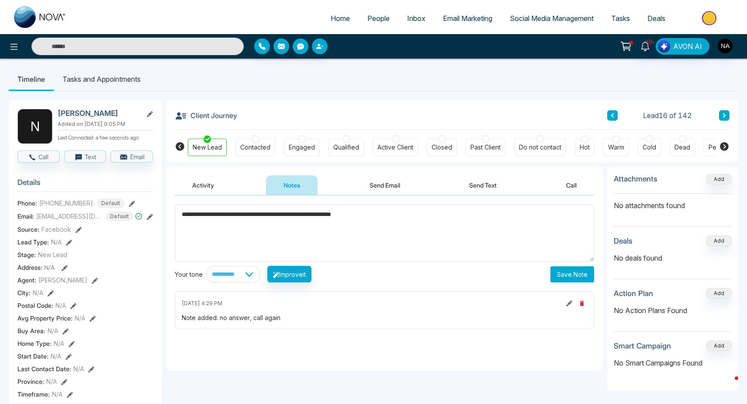
click at [443, 214] on textarea "**********" at bounding box center [384, 232] width 419 height 57
type textarea "**********"
click at [585, 278] on button "Save Note" at bounding box center [572, 274] width 44 height 16
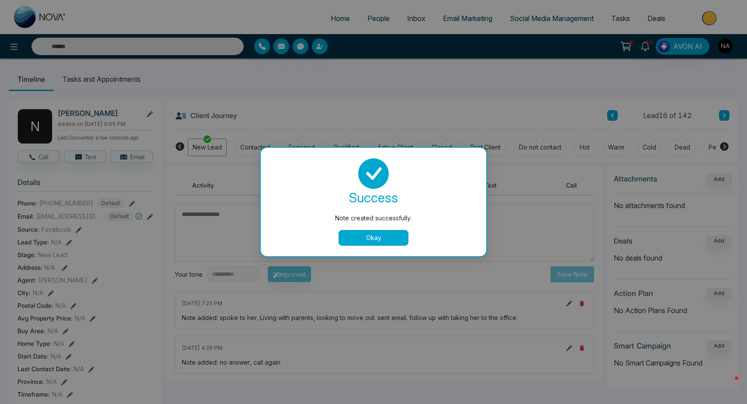
click at [371, 242] on button "Okay" at bounding box center [373, 238] width 70 height 16
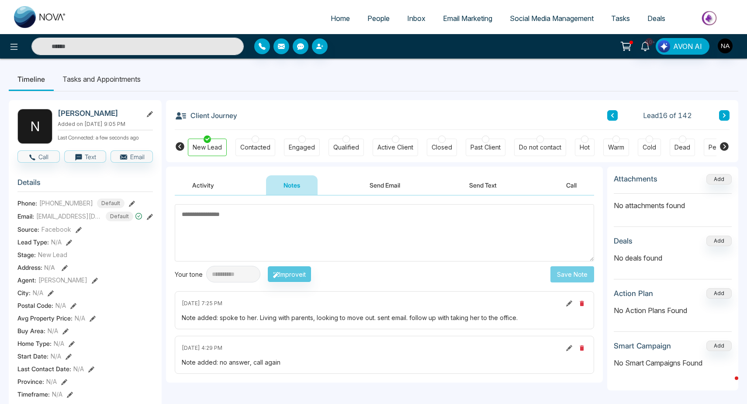
click at [727, 119] on button at bounding box center [724, 115] width 10 height 10
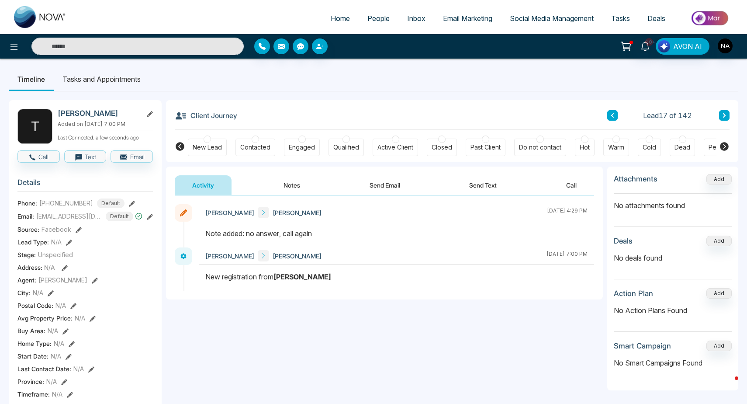
click at [298, 187] on button "Notes" at bounding box center [292, 185] width 52 height 20
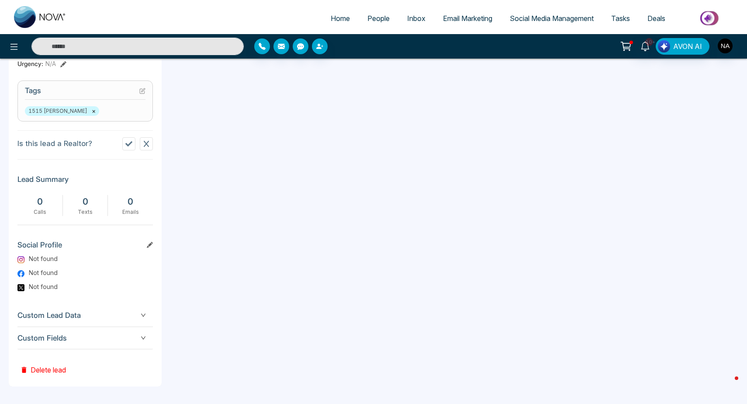
click at [70, 339] on span "Custom Fields" at bounding box center [84, 338] width 135 height 12
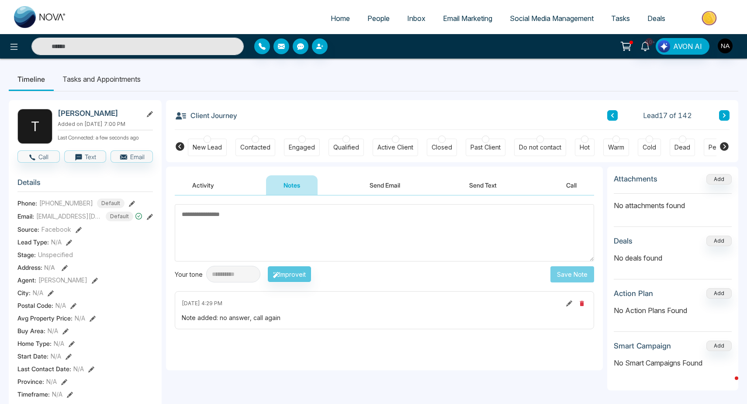
click at [726, 120] on button at bounding box center [724, 115] width 10 height 10
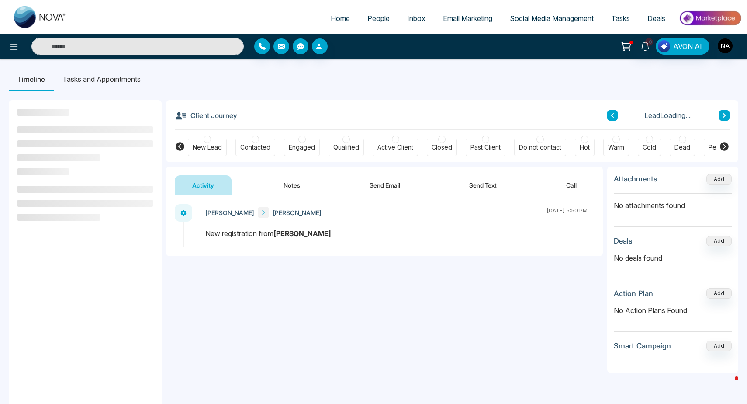
click at [607, 115] on button at bounding box center [612, 115] width 10 height 10
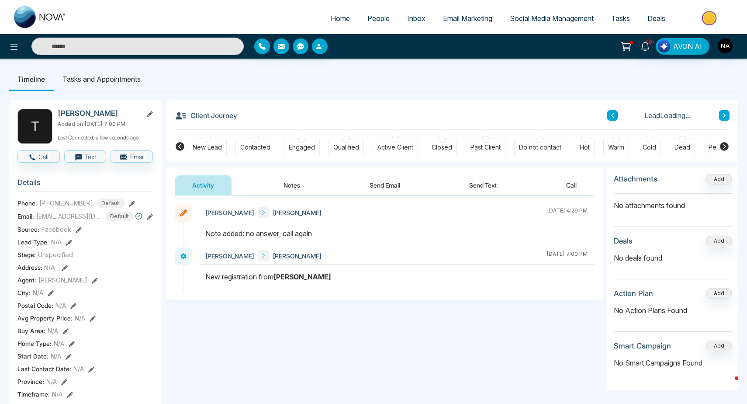
click at [608, 115] on button at bounding box center [612, 115] width 10 height 10
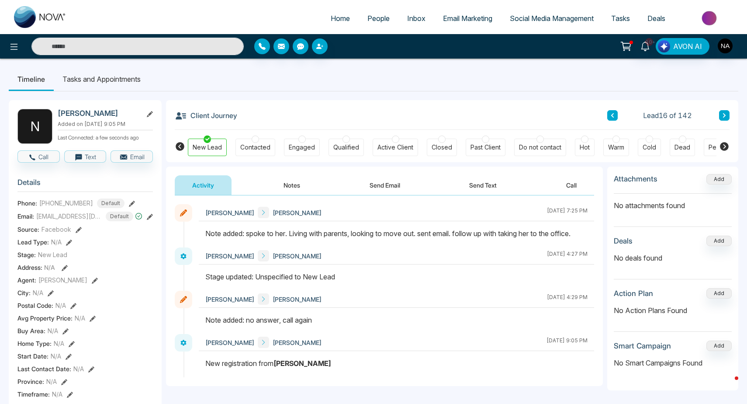
click at [250, 148] on div "Contacted" at bounding box center [255, 147] width 30 height 9
click at [724, 110] on button at bounding box center [724, 115] width 10 height 10
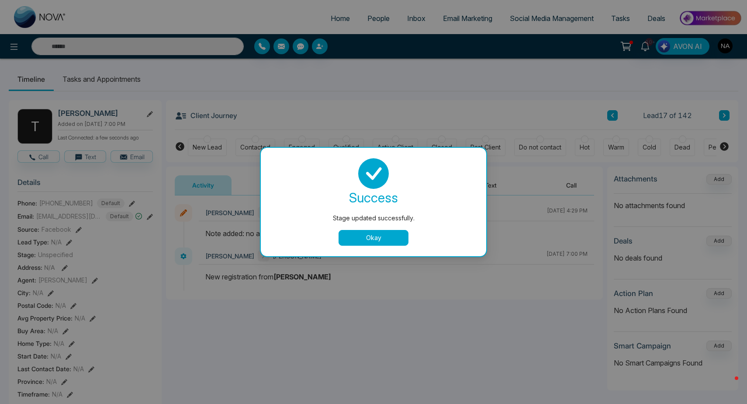
click at [376, 235] on button "Okay" at bounding box center [373, 238] width 70 height 16
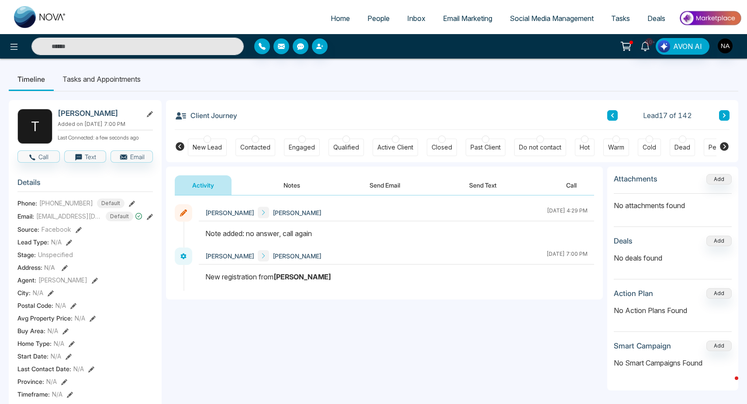
click at [198, 142] on div "New Lead" at bounding box center [207, 146] width 39 height 17
click at [725, 116] on body "Home People Inbox Email Marketing Social Media Management Tasks Deals 10+ AVON …" at bounding box center [373, 202] width 747 height 404
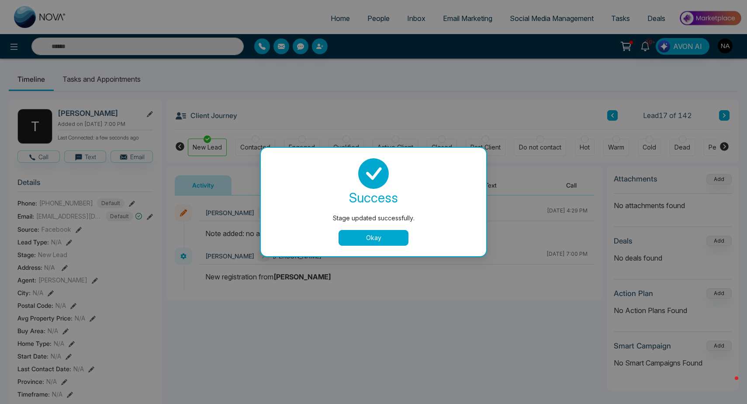
click at [386, 234] on button "Okay" at bounding box center [373, 238] width 70 height 16
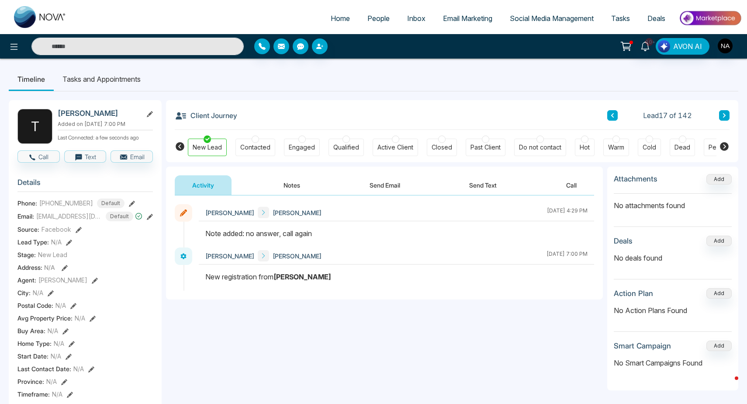
click at [722, 116] on icon at bounding box center [724, 115] width 4 height 5
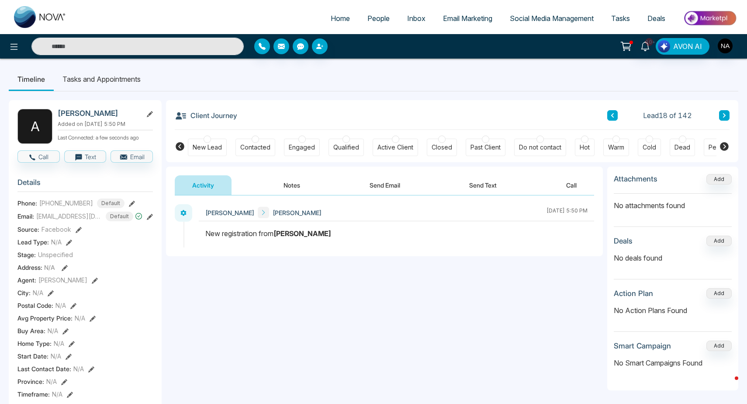
click at [649, 51] on icon at bounding box center [645, 46] width 10 height 10
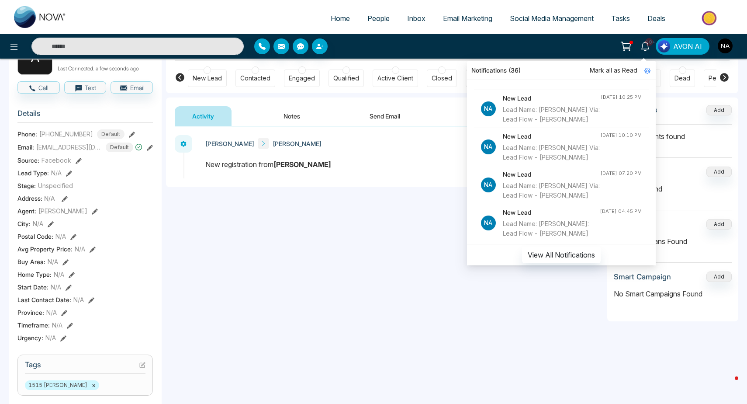
scroll to position [459, 0]
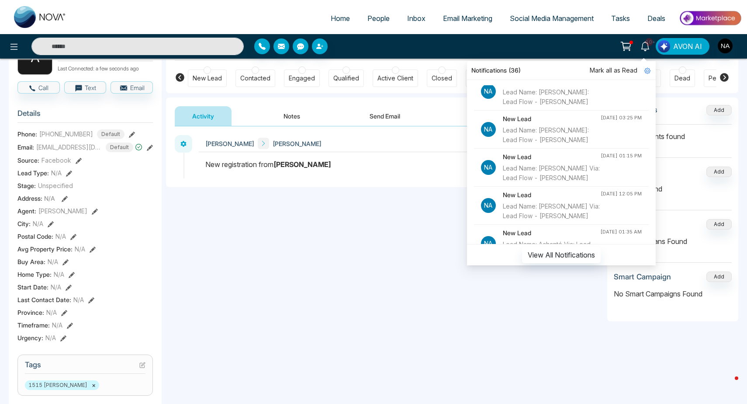
click at [302, 318] on div "**********" at bounding box center [384, 378] width 437 height 563
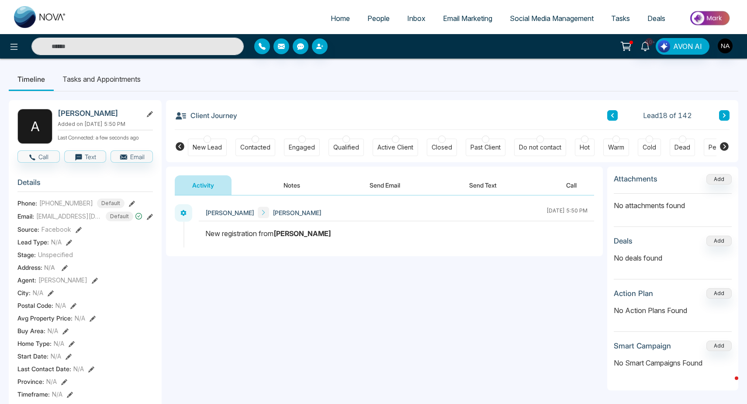
scroll to position [0, 0]
click at [649, 48] on icon at bounding box center [645, 46] width 8 height 10
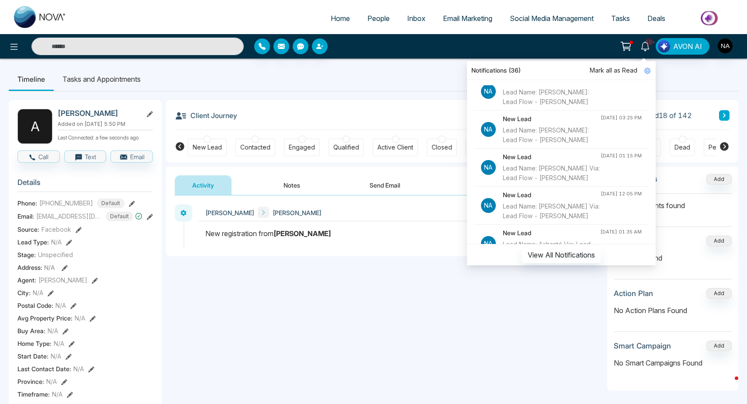
click at [631, 69] on span "Mark all as Read" at bounding box center [614, 71] width 48 height 10
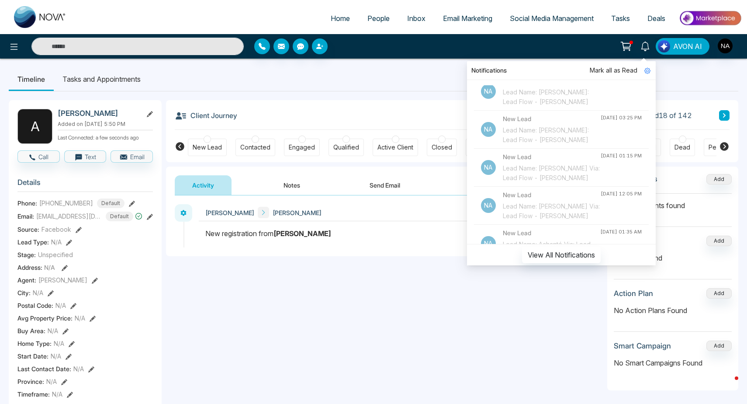
click at [414, 73] on ul "Timeline Tasks and Appointments" at bounding box center [373, 79] width 729 height 24
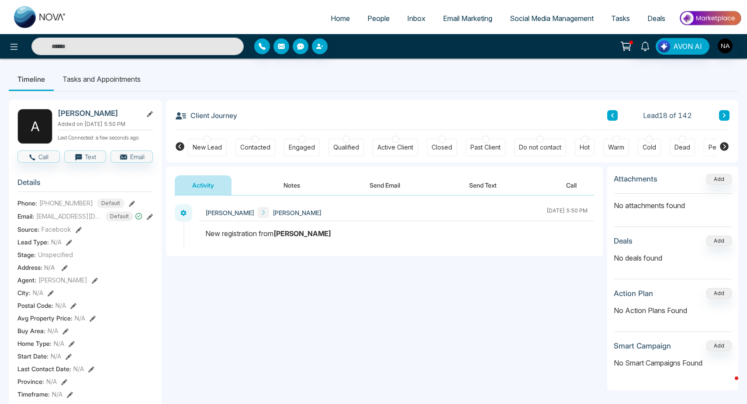
click at [295, 190] on button "Notes" at bounding box center [292, 185] width 52 height 20
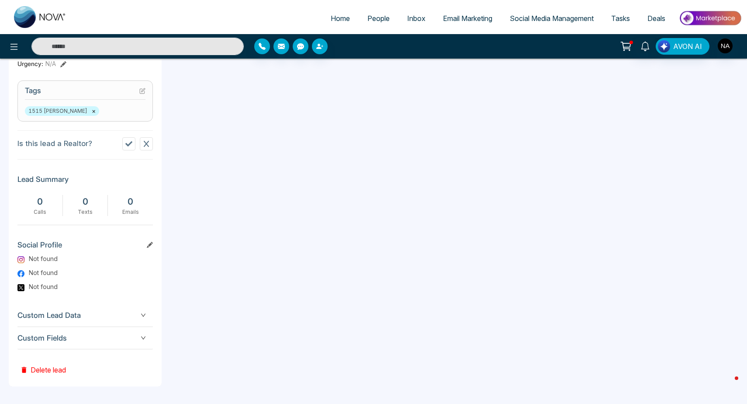
click at [69, 343] on span "Custom Fields" at bounding box center [84, 338] width 135 height 12
